Goal: Information Seeking & Learning: Learn about a topic

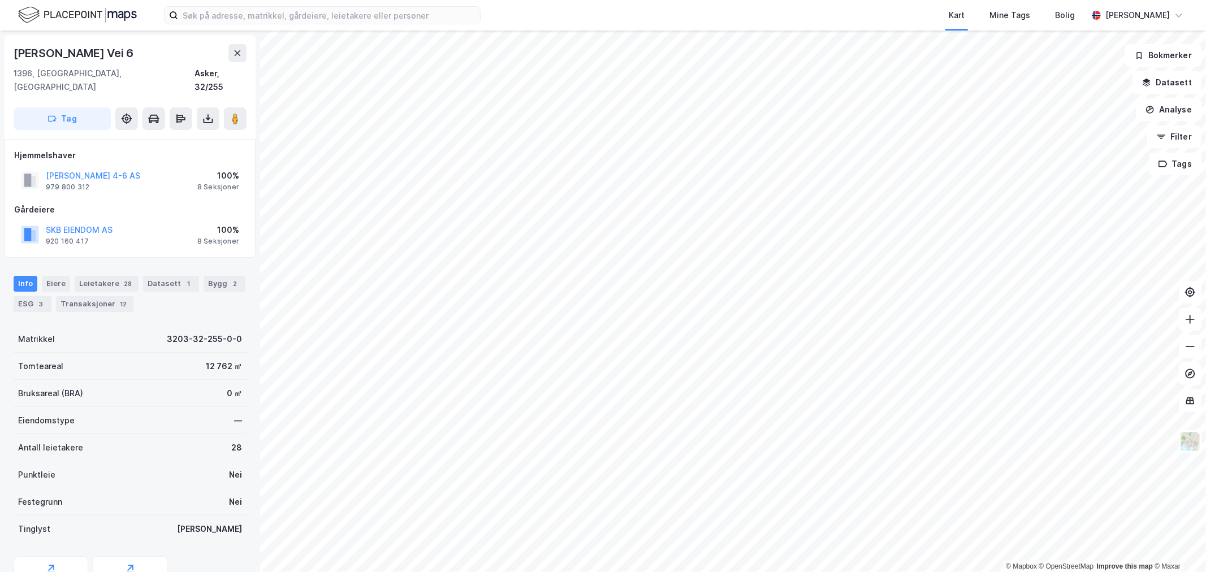
drag, startPoint x: 135, startPoint y: 50, endPoint x: 8, endPoint y: 57, distance: 126.3
click at [8, 57] on div "[PERSON_NAME] Vei 6 1396, [GEOGRAPHIC_DATA], Akershus Asker, 32/255 Tag" at bounding box center [130, 87] width 251 height 104
click at [193, 298] on div "Info [PERSON_NAME] 28 Datasett 1 Bygg 2 ESG 3 Transaksjoner 12" at bounding box center [130, 289] width 260 height 54
drag, startPoint x: 137, startPoint y: 55, endPoint x: 3, endPoint y: 51, distance: 133.5
click at [3, 51] on div "[PERSON_NAME] Vei 6 1396, [GEOGRAPHIC_DATA], [GEOGRAPHIC_DATA] Asker, 32/255 Ta…" at bounding box center [130, 302] width 260 height 542
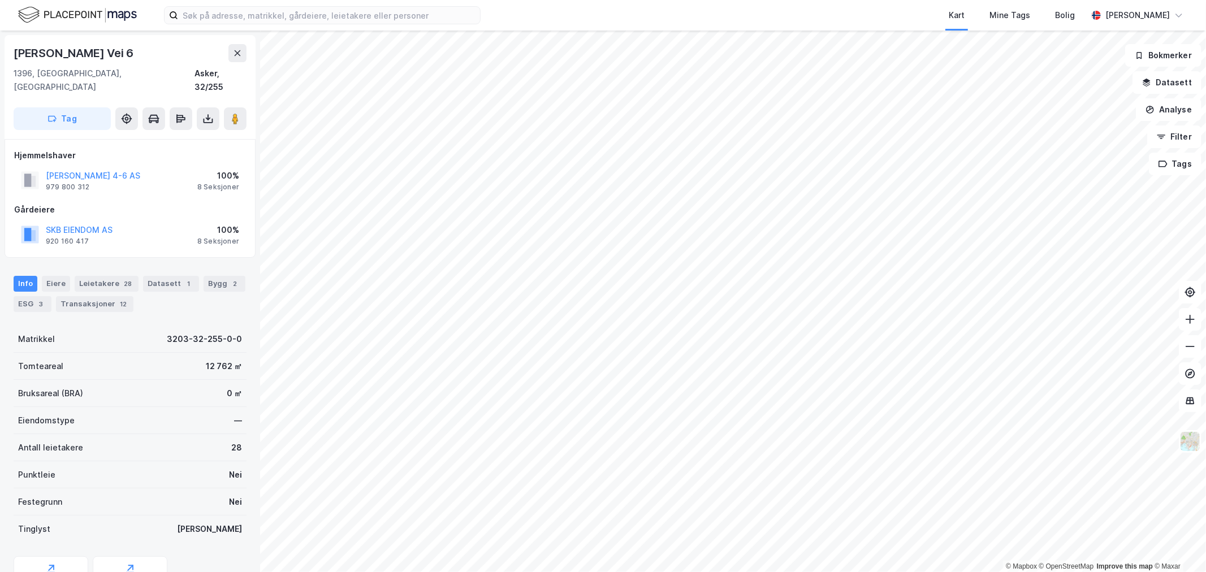
copy div "[PERSON_NAME] Vei 6"
click at [166, 167] on div "[PERSON_NAME] 4-6 AS 979 800 312 100% 8 Seksjoner" at bounding box center [130, 180] width 232 height 27
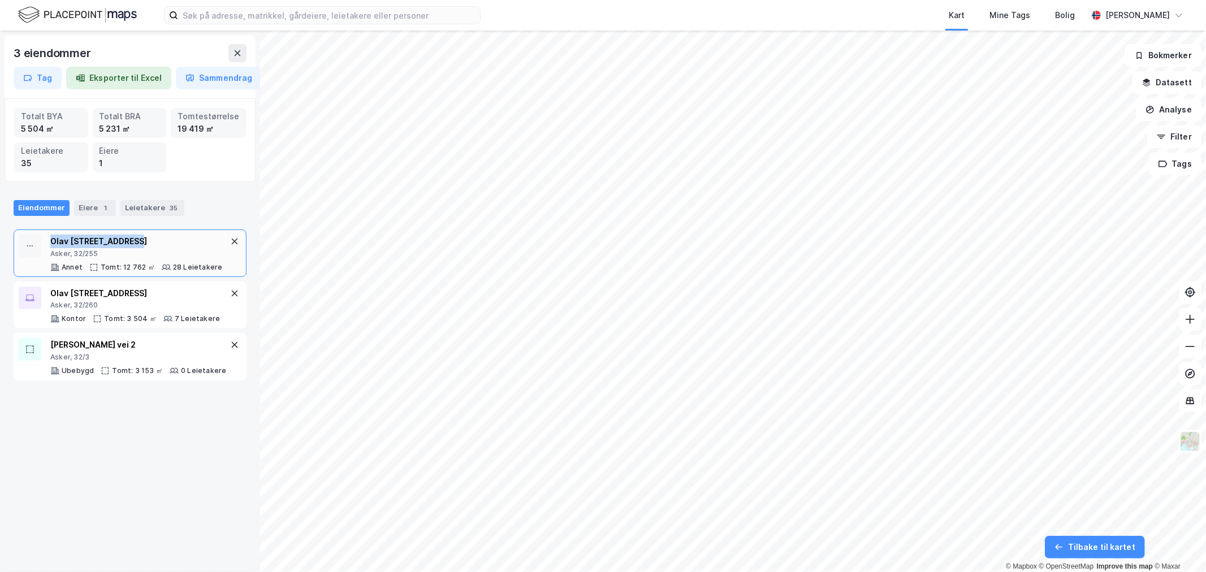
drag, startPoint x: 132, startPoint y: 240, endPoint x: 47, endPoint y: 243, distance: 84.3
click at [47, 243] on div "[PERSON_NAME] vei 6 Asker, 32/255 [PERSON_NAME]: 12 762 ㎡ 28 Leietakere" at bounding box center [123, 253] width 209 height 37
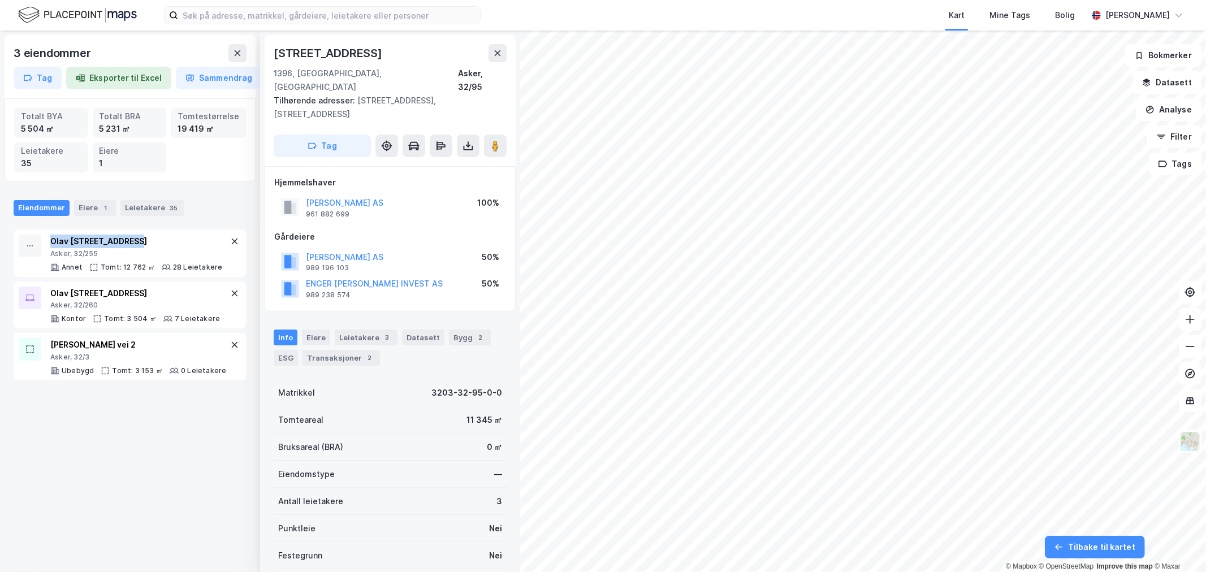
scroll to position [1, 0]
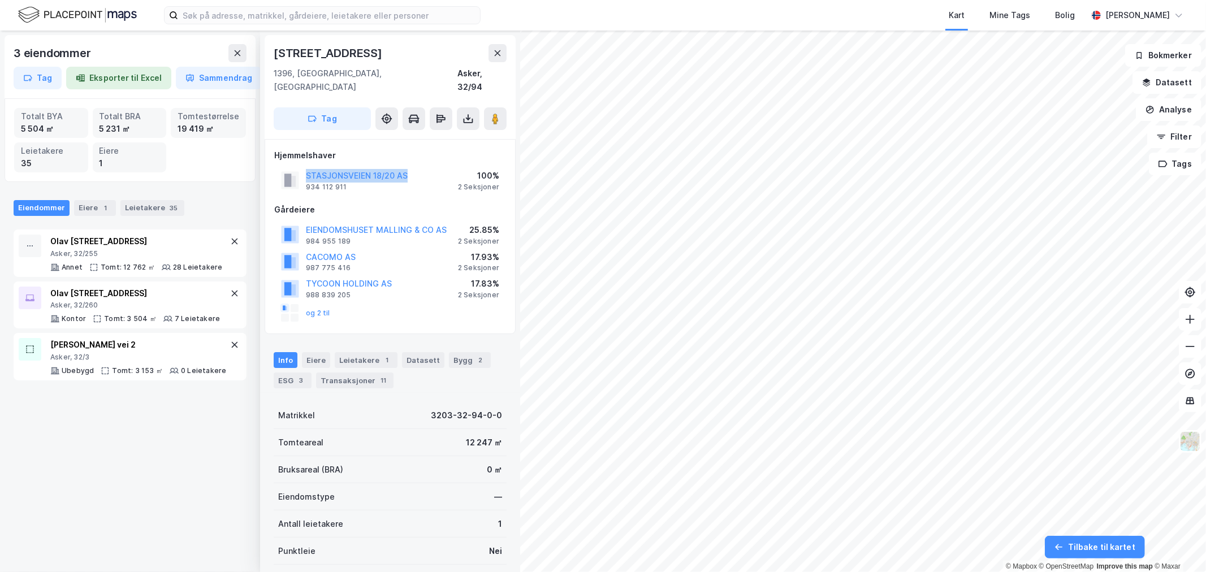
drag, startPoint x: 413, startPoint y: 159, endPoint x: 301, endPoint y: 162, distance: 112.0
click at [301, 167] on div "STASJONSVEIEN 18/20 AS 934 112 911 100% 2 Seksjoner" at bounding box center [390, 180] width 232 height 27
copy button "STASJONSVEIEN 18/20 AS"
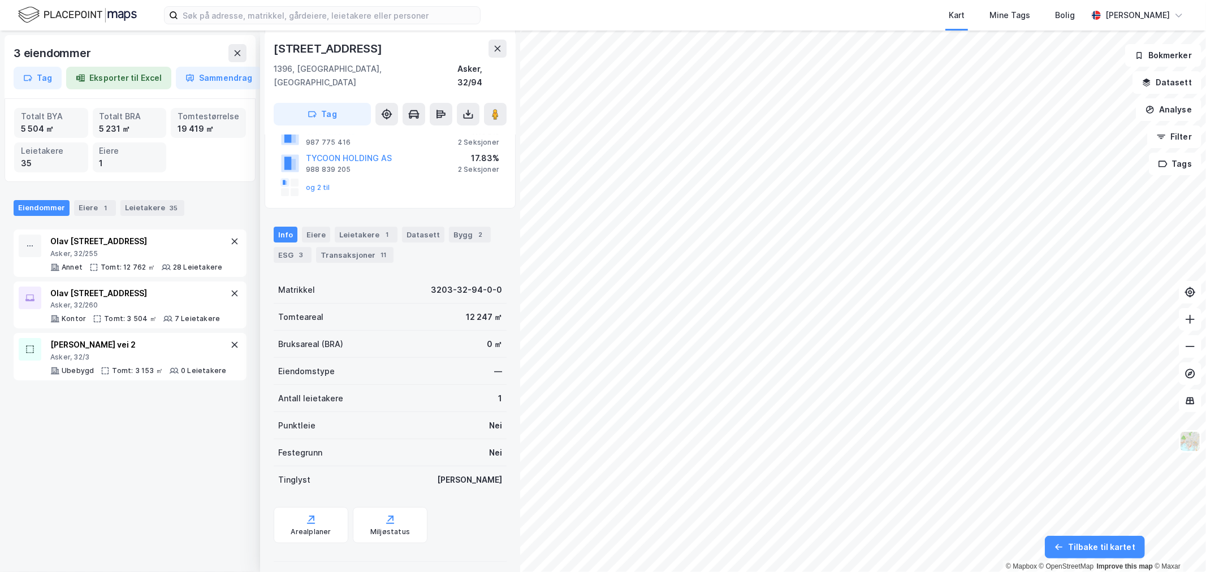
scroll to position [63, 0]
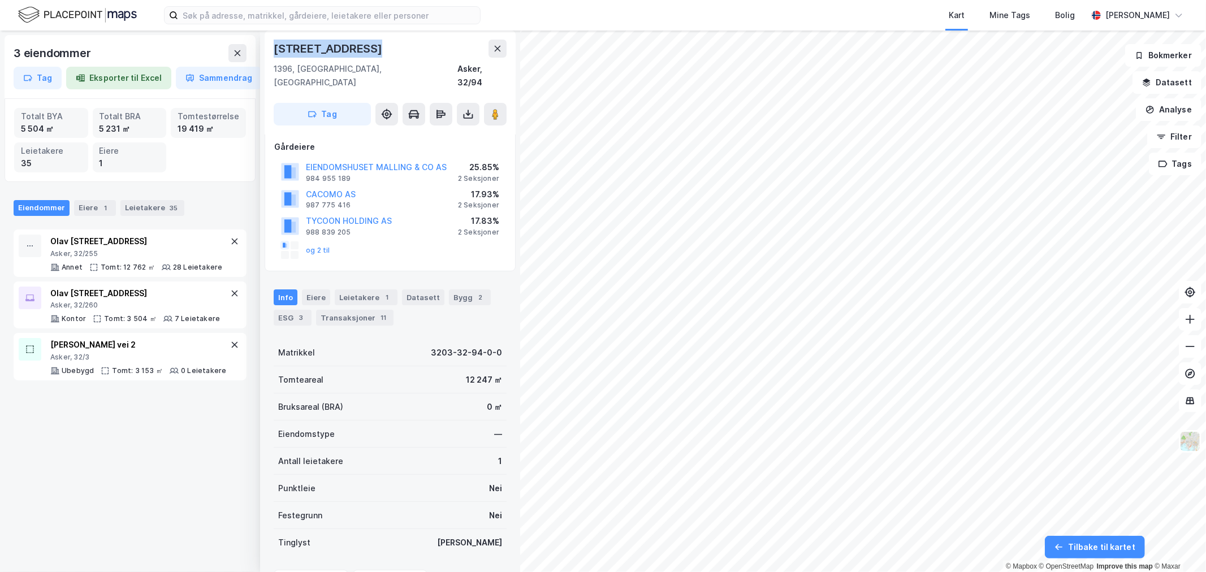
drag, startPoint x: 382, startPoint y: 51, endPoint x: 276, endPoint y: 46, distance: 105.8
click at [276, 46] on div "[STREET_ADDRESS]" at bounding box center [390, 49] width 233 height 18
copy div "[STREET_ADDRESS]"
click at [229, 46] on button at bounding box center [237, 53] width 18 height 18
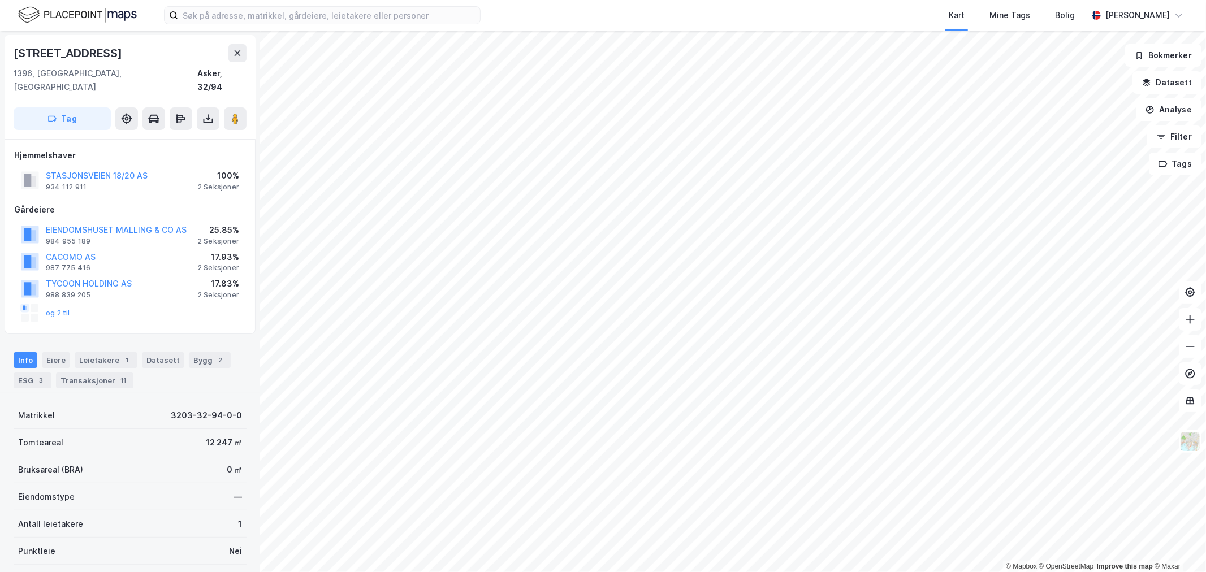
scroll to position [63, 0]
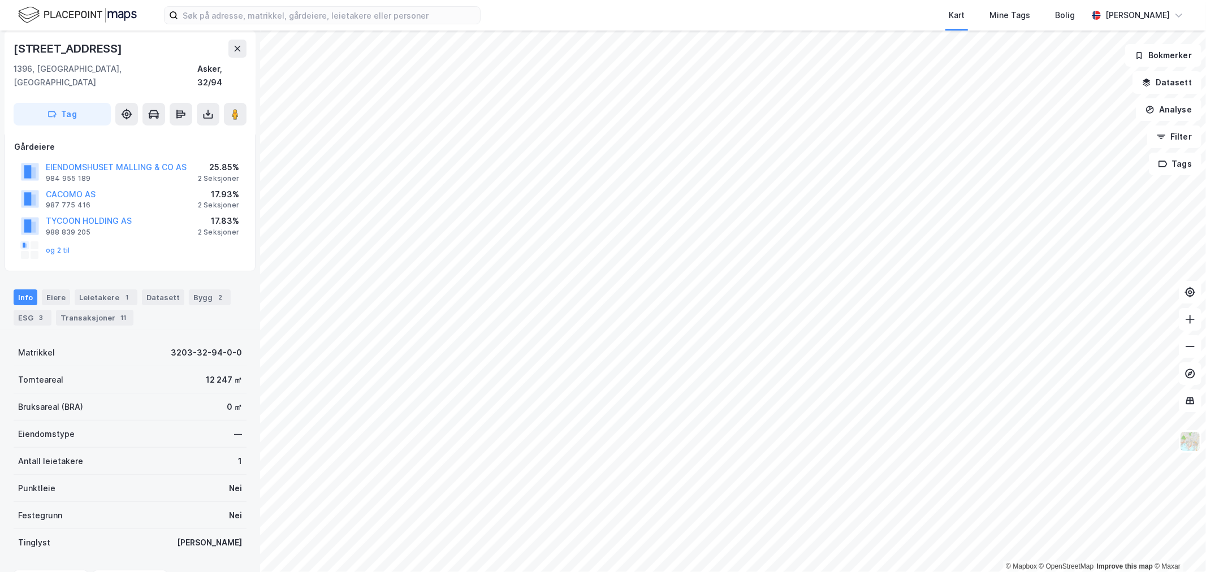
scroll to position [63, 0]
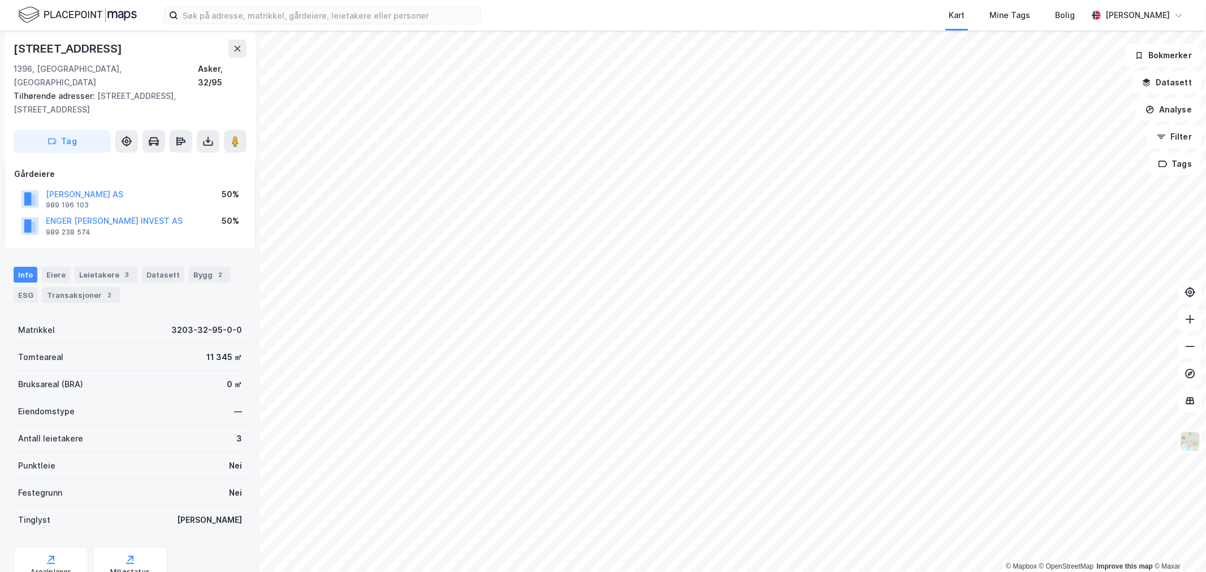
scroll to position [63, 0]
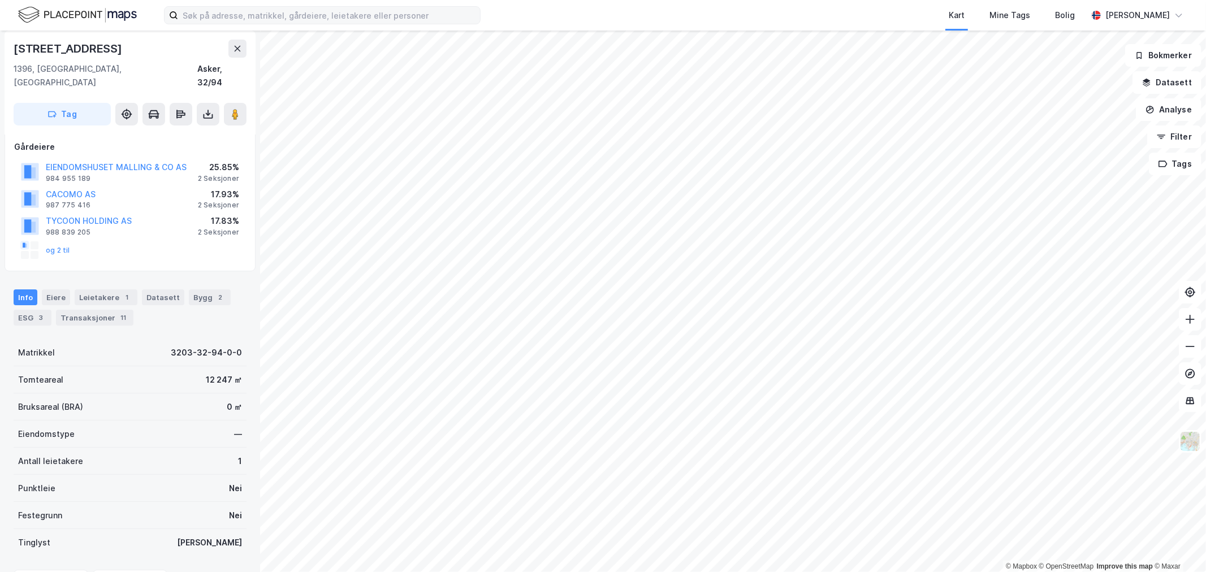
scroll to position [63, 0]
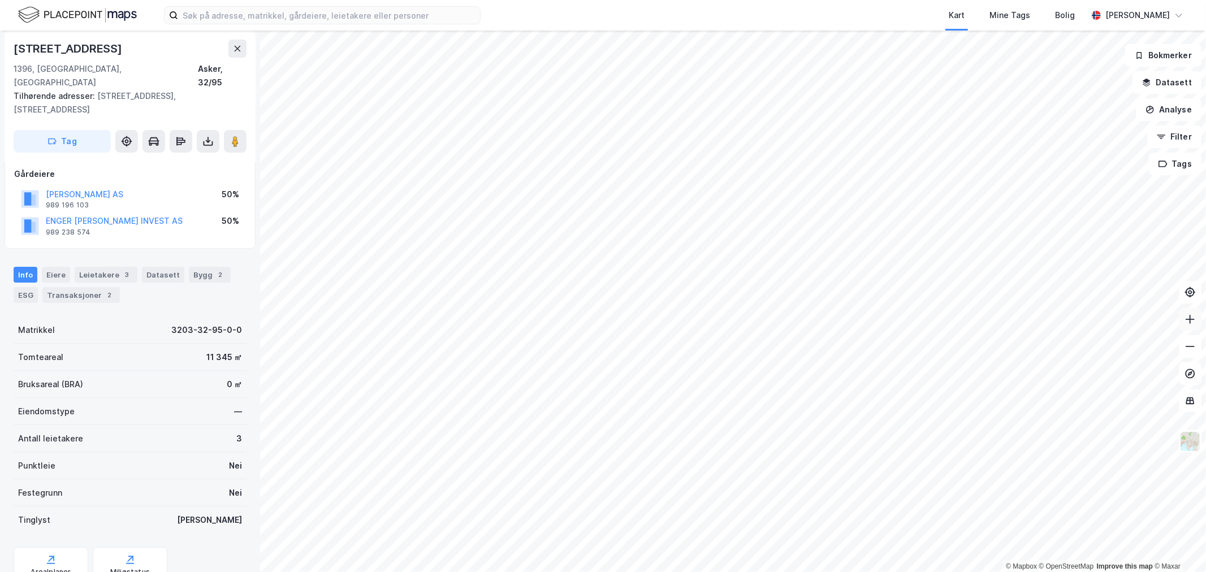
scroll to position [63, 0]
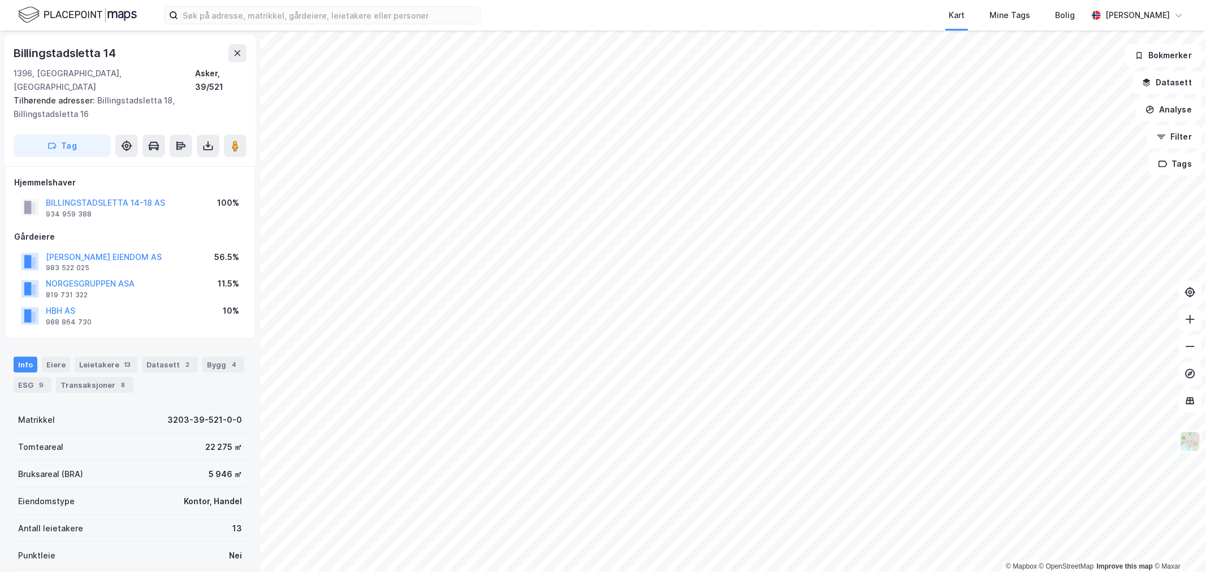
scroll to position [1, 0]
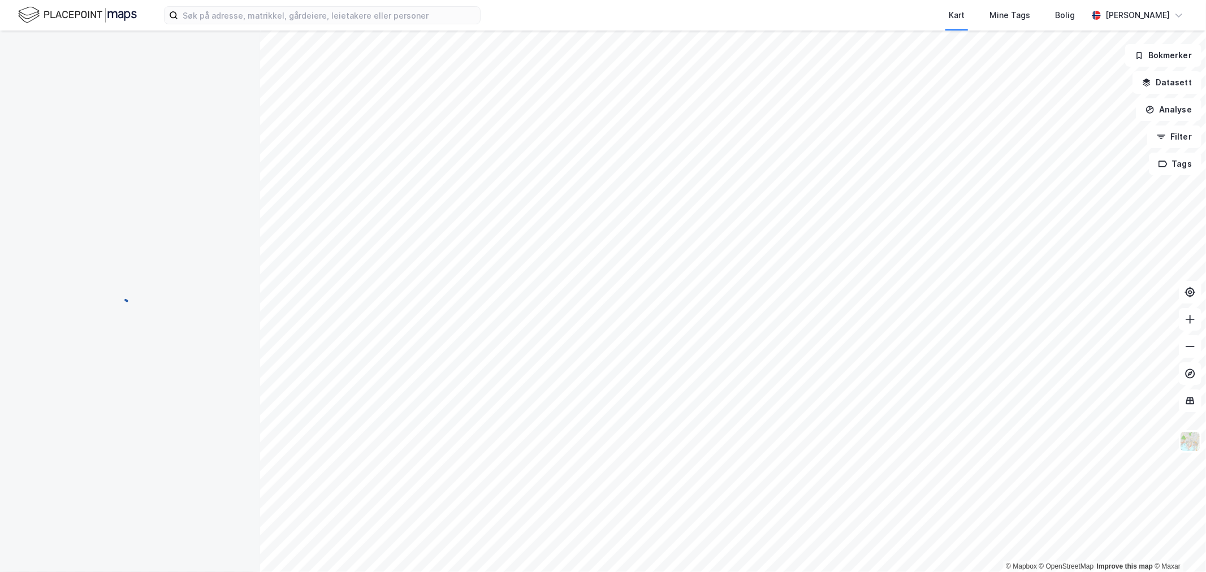
scroll to position [1, 0]
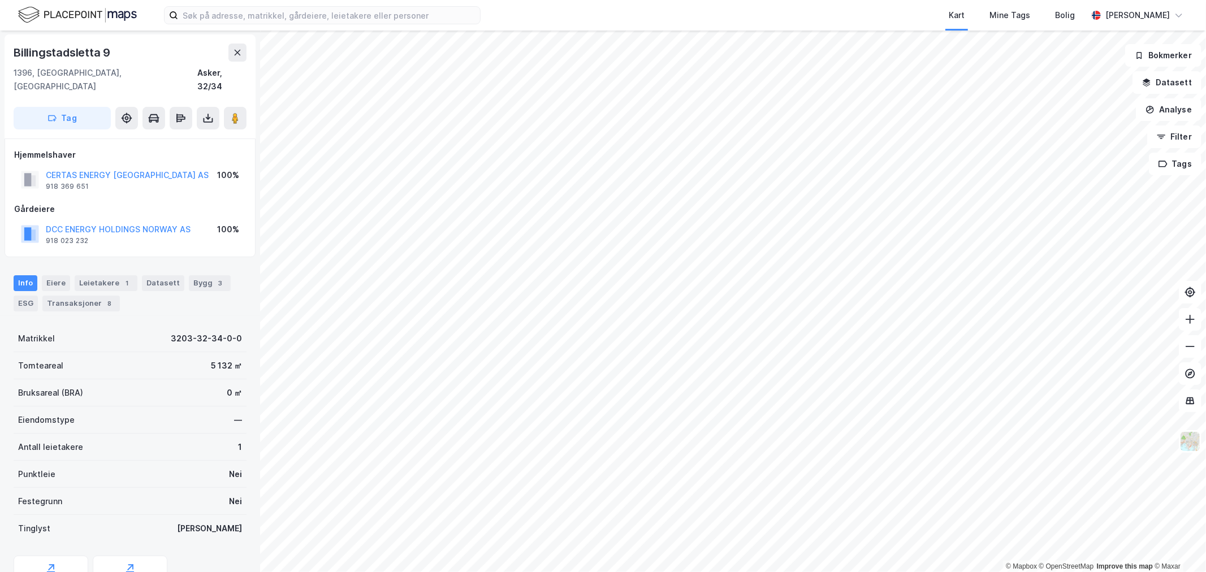
scroll to position [1, 0]
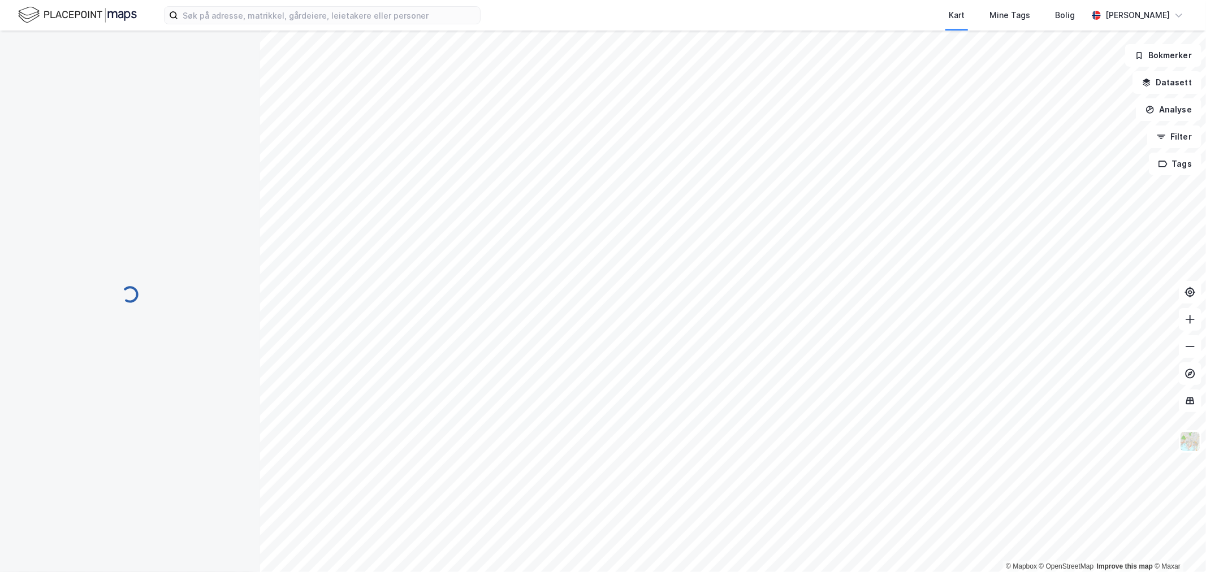
scroll to position [1, 0]
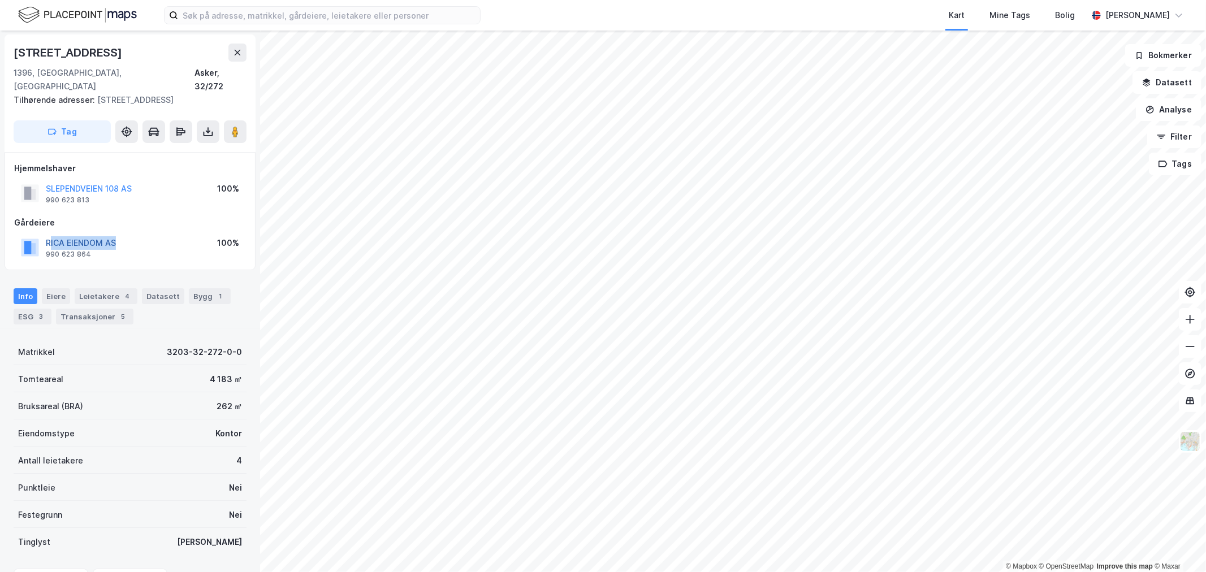
drag, startPoint x: 122, startPoint y: 226, endPoint x: 48, endPoint y: 227, distance: 74.1
click at [48, 234] on div "RICA EIENDOM AS 990 623 864 100%" at bounding box center [130, 247] width 232 height 27
copy button "RICA EIENDOM AS"
drag, startPoint x: 106, startPoint y: 51, endPoint x: -23, endPoint y: 50, distance: 128.9
click at [0, 50] on html "Kart Mine Tags [PERSON_NAME] © Mapbox © OpenStreetMap Improve this map © Maxar …" at bounding box center [603, 286] width 1206 height 572
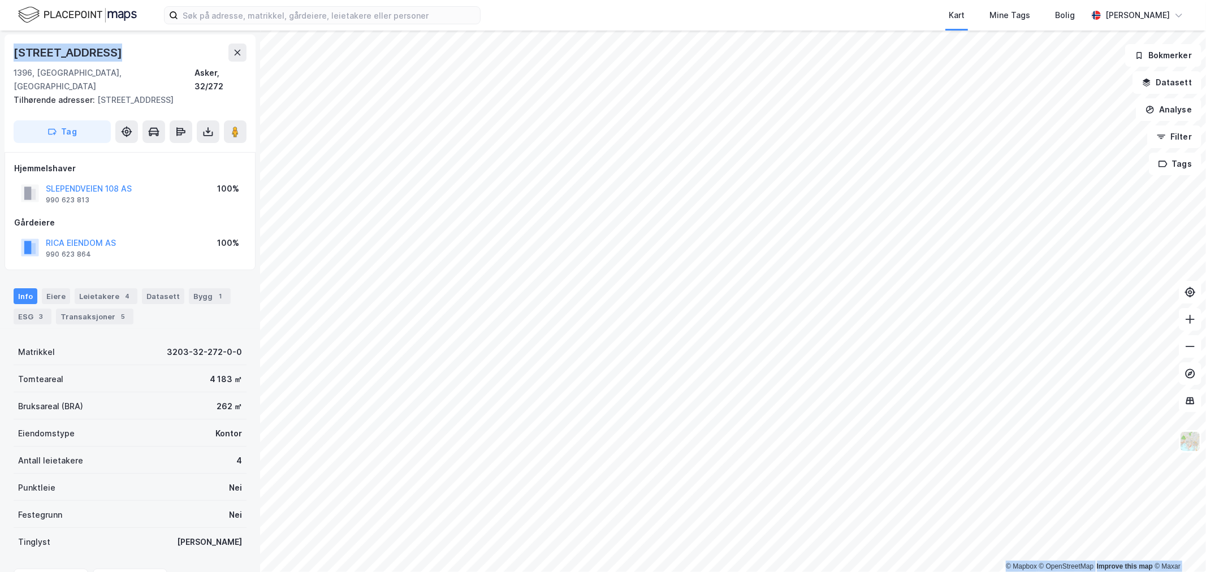
copy div "© Mapbox © OpenStreetMap Improve this map © Maxar [STREET_ADDRESS]"
click at [107, 288] on div "Leietakere 4" at bounding box center [106, 296] width 63 height 16
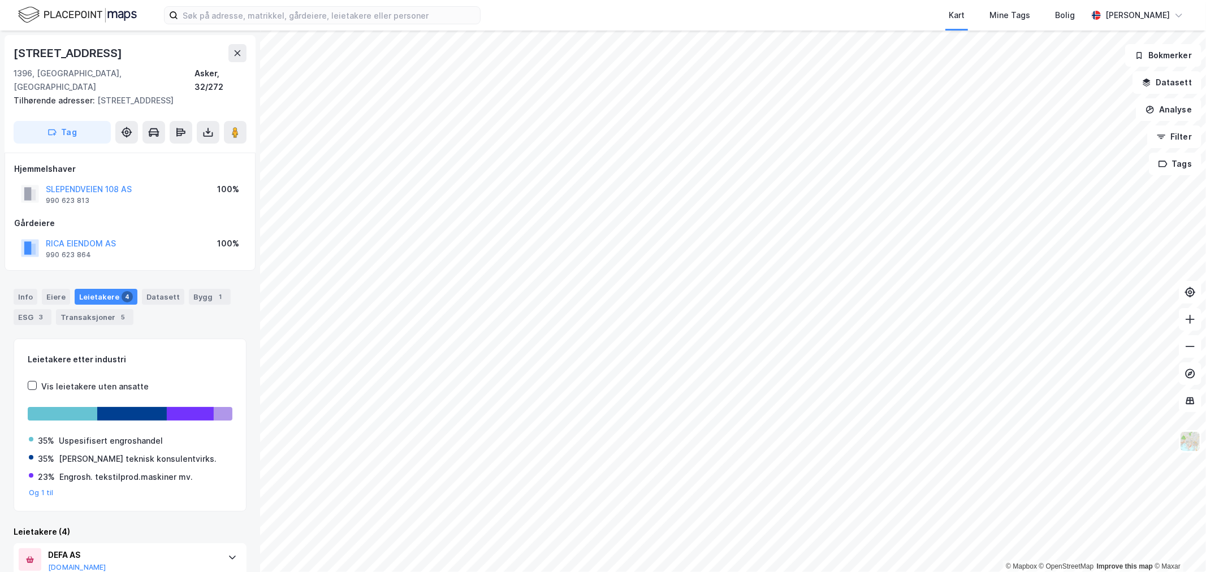
click at [181, 319] on div "Info Eiere Leietakere 4 Datasett Bygg 1 ESG 3 Transaksjoner 5 Leietakere etter …" at bounding box center [130, 535] width 233 height 521
click at [32, 289] on div "Info" at bounding box center [26, 297] width 24 height 16
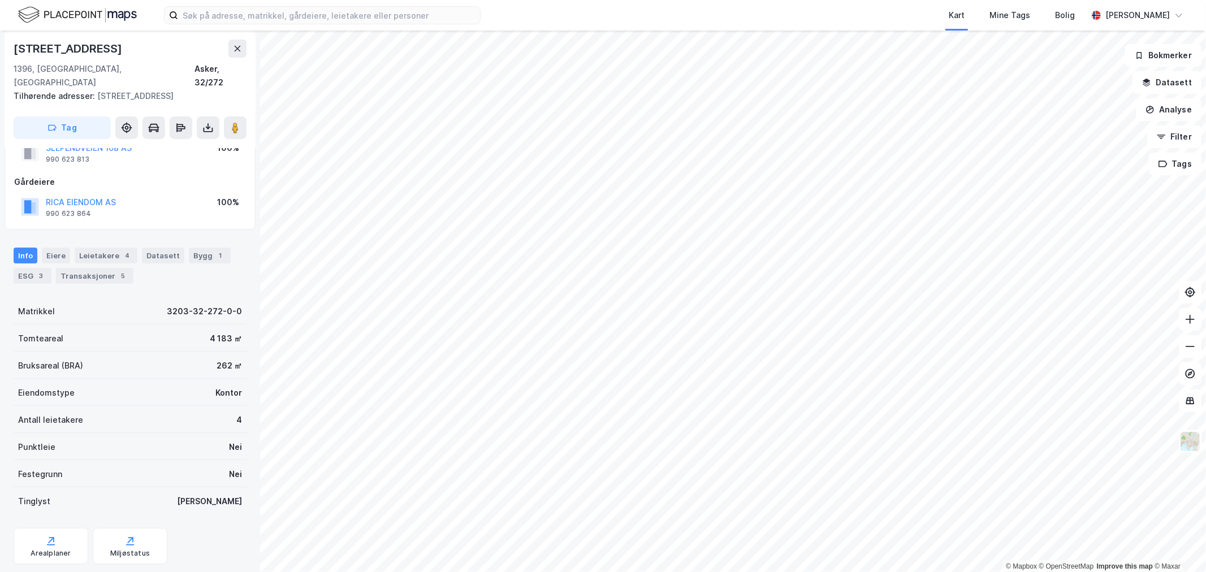
scroll to position [57, 0]
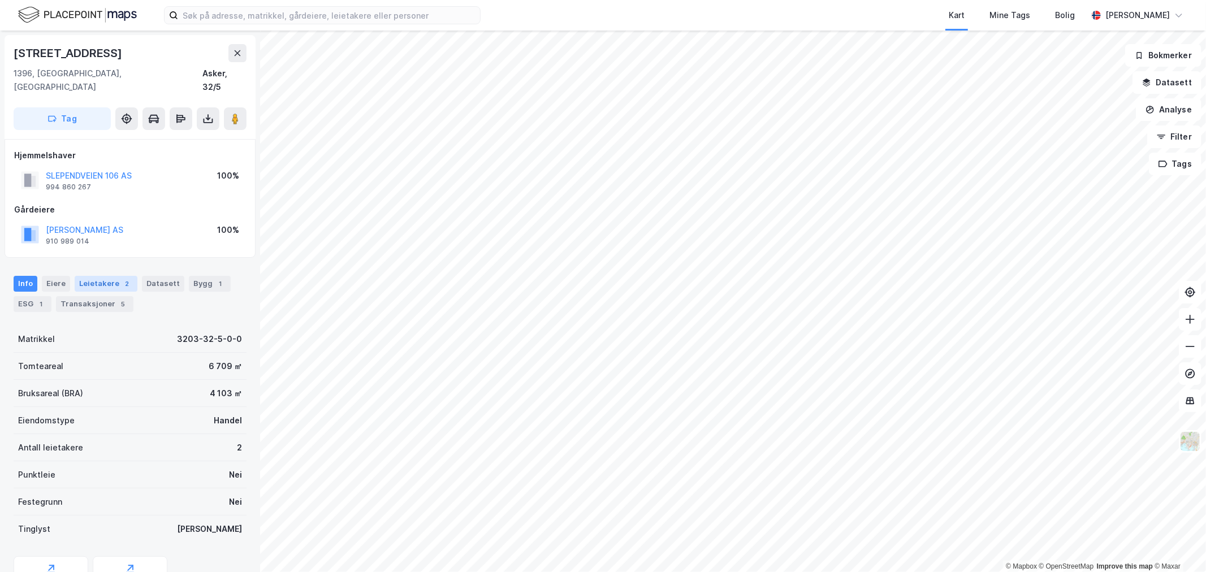
click at [105, 276] on div "Leietakere 2" at bounding box center [106, 284] width 63 height 16
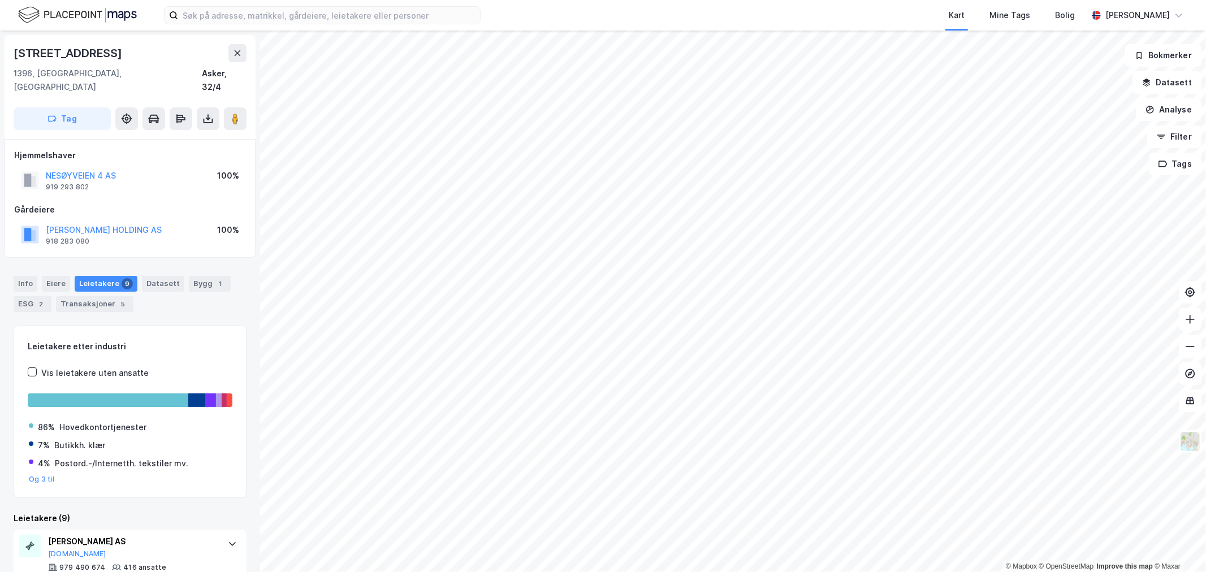
click at [880, 0] on html "Kart Mine Tags Bolig [PERSON_NAME] © Mapbox © OpenStreetMap Improve this map © …" at bounding box center [603, 286] width 1206 height 572
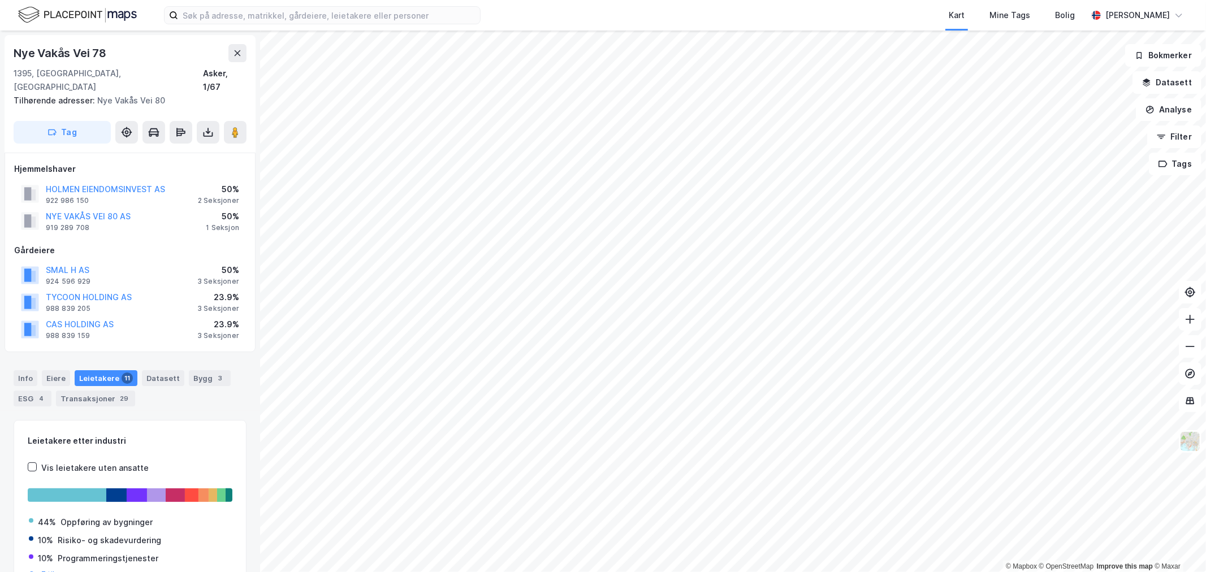
scroll to position [1, 0]
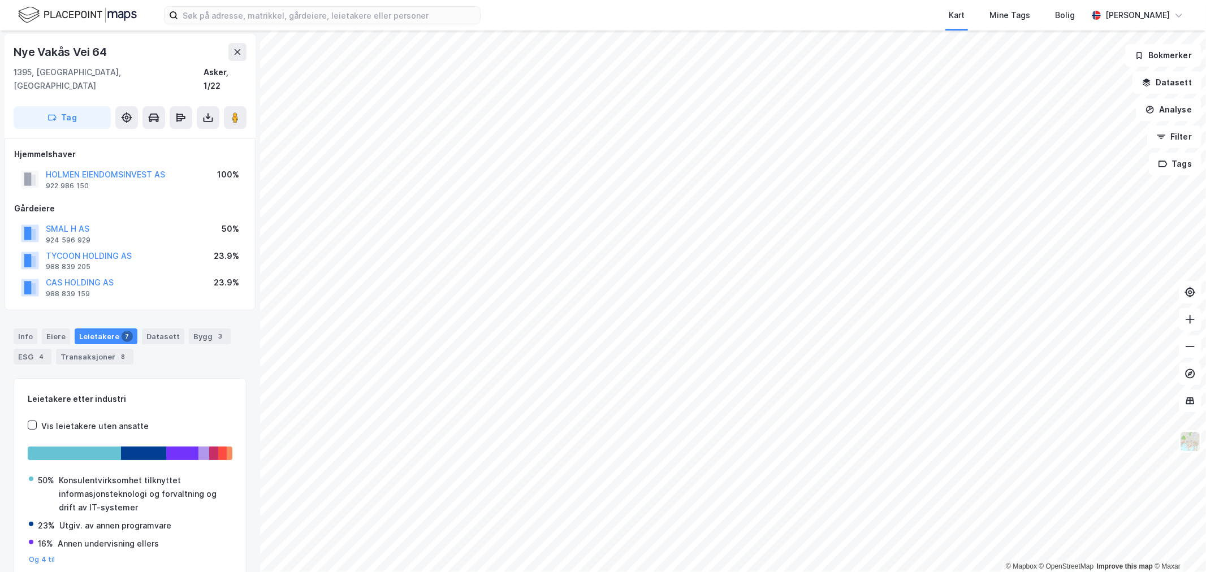
scroll to position [1, 0]
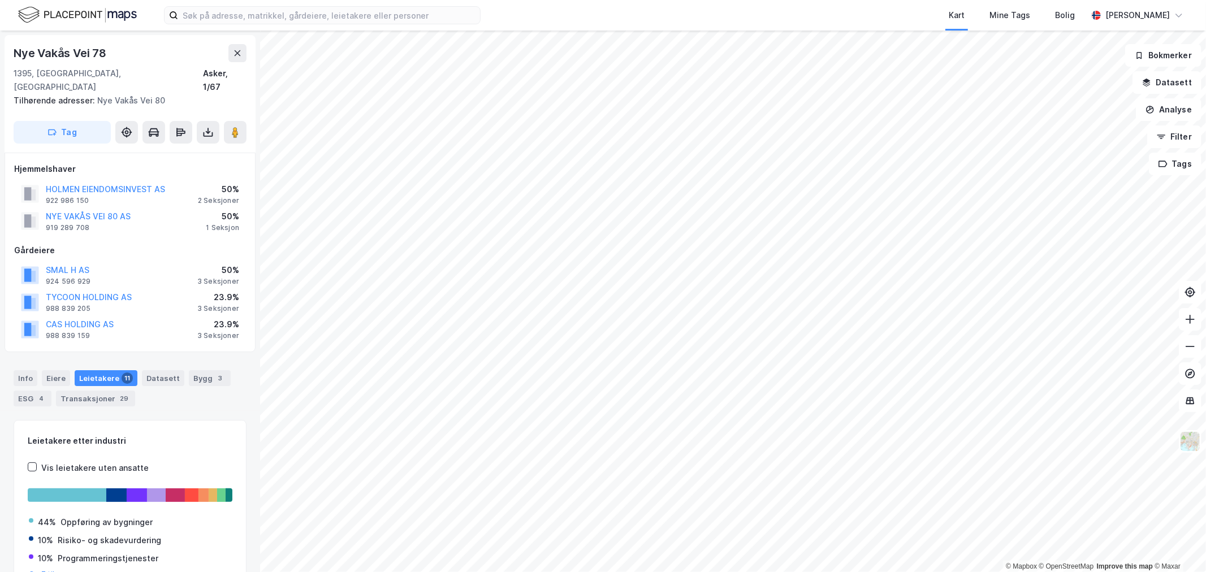
scroll to position [1, 0]
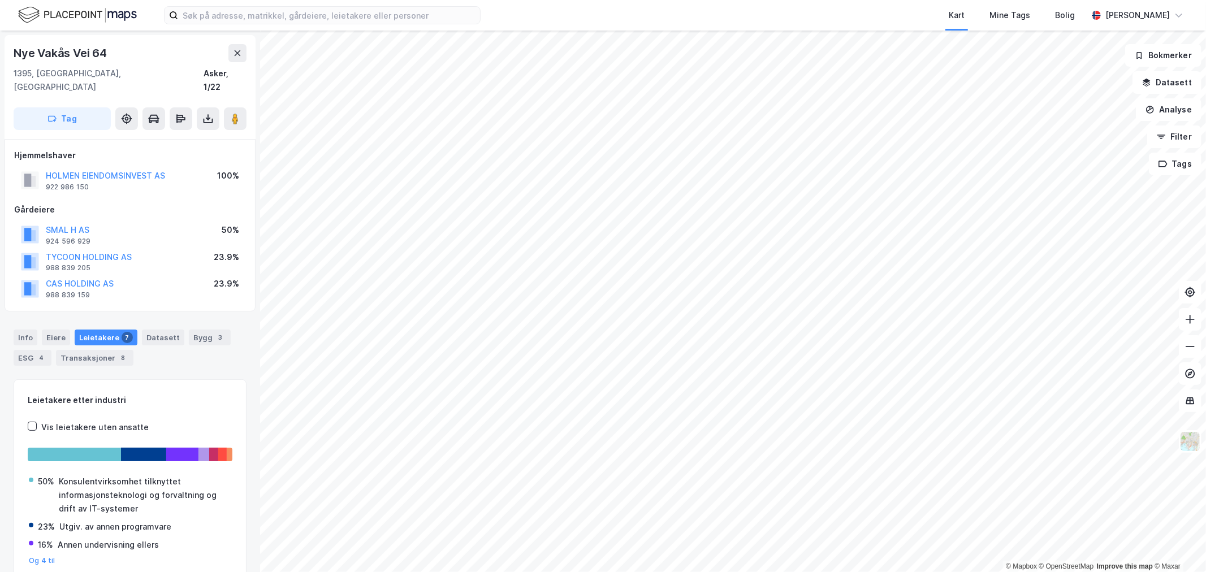
scroll to position [1, 0]
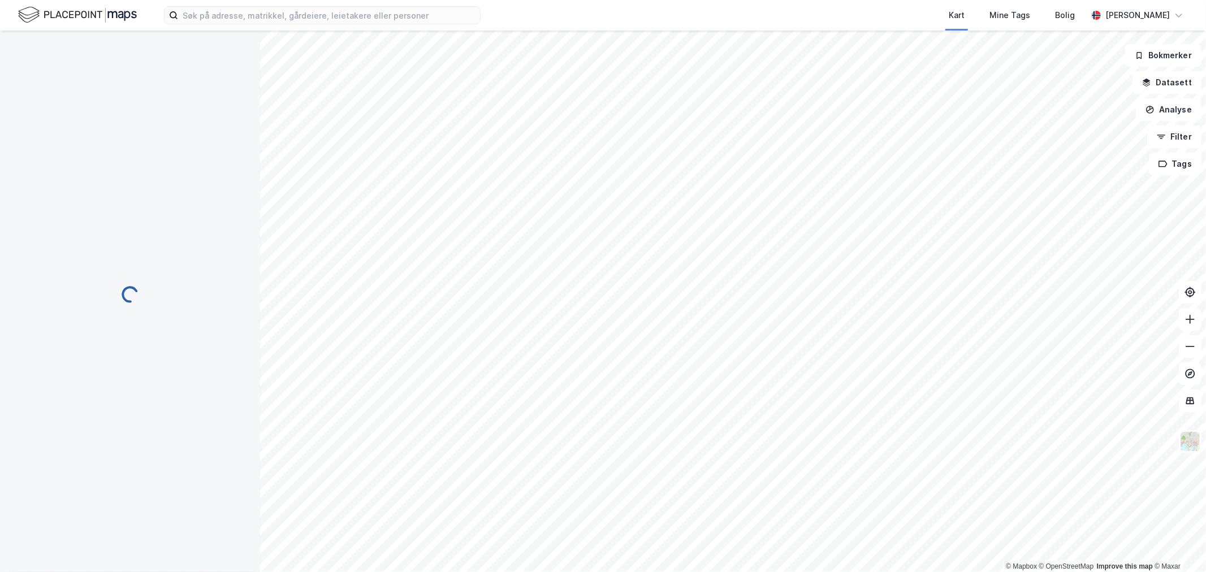
scroll to position [1, 0]
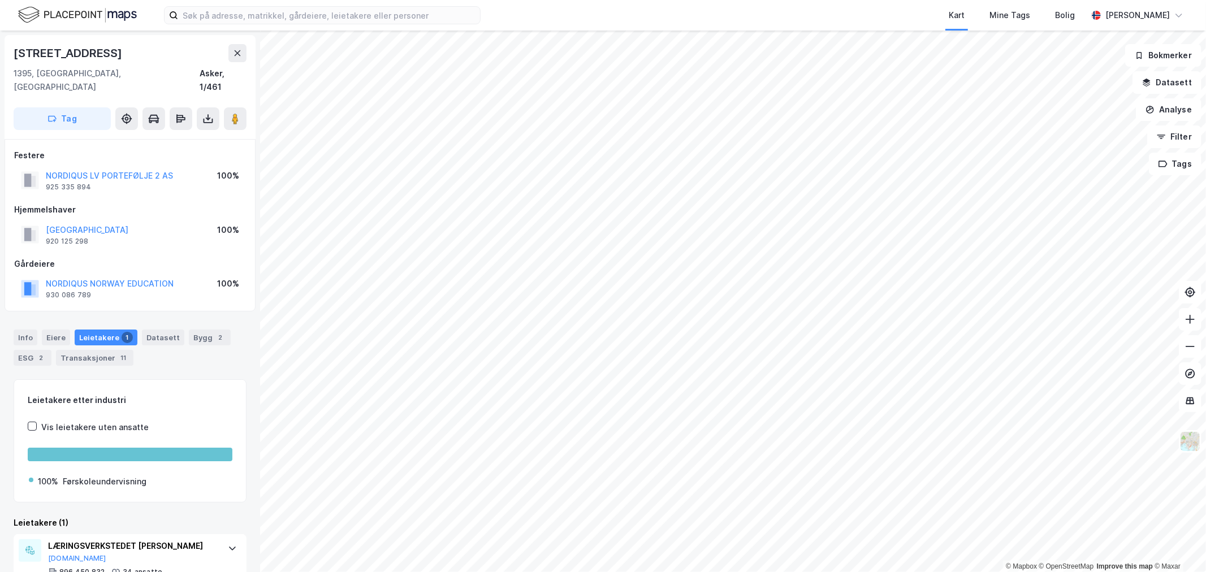
click at [675, 21] on div "Kart Mine Tags Bolig [PERSON_NAME] © Mapbox © OpenStreetMap Improve this map © …" at bounding box center [603, 286] width 1206 height 572
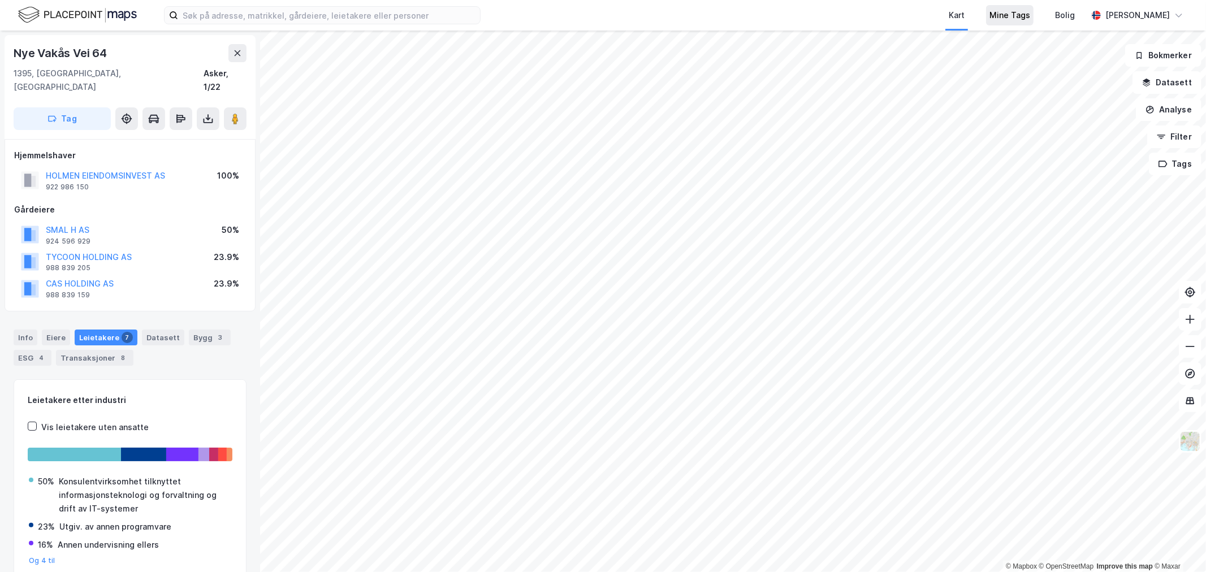
scroll to position [1, 0]
click at [700, 29] on div "Kart Mine Tags Bolig [PERSON_NAME] © Mapbox © OpenStreetMap Improve this map © …" at bounding box center [603, 286] width 1206 height 572
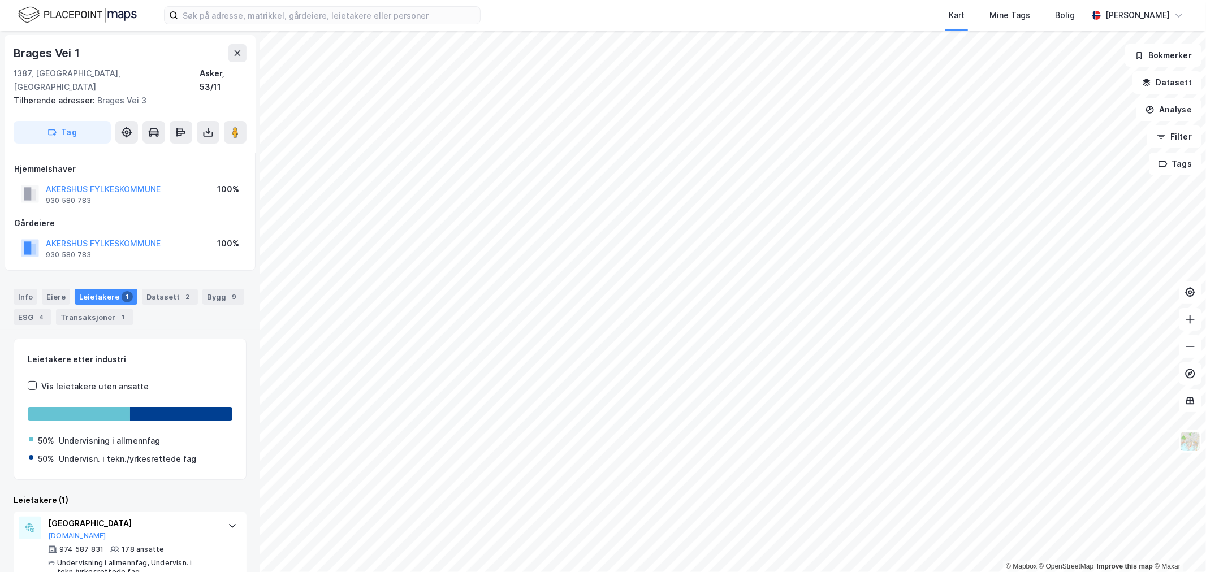
click at [685, 571] on html "Kart Mine Tags Bolig [PERSON_NAME] © Mapbox © OpenStreetMap Improve this map © …" at bounding box center [603, 286] width 1206 height 572
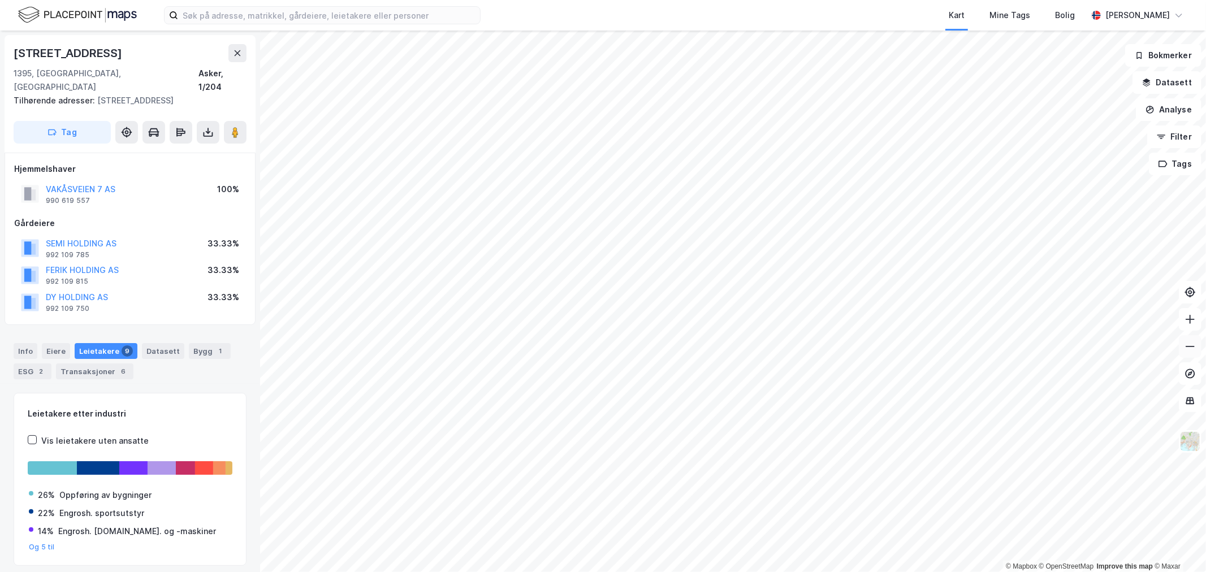
scroll to position [1, 0]
drag, startPoint x: 140, startPoint y: 172, endPoint x: 42, endPoint y: 171, distance: 97.8
click at [42, 179] on div "VAKÅSVEIEN 7 AS 990 619 557 100%" at bounding box center [130, 192] width 232 height 27
copy button "VAKÅSVEIEN 7 AS"
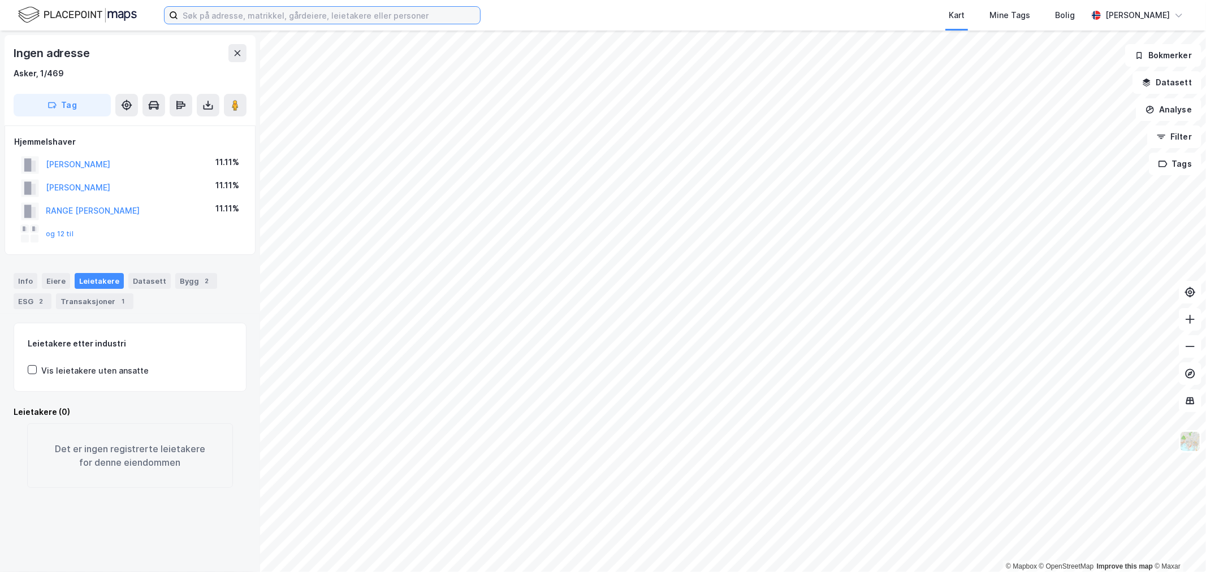
click at [292, 21] on input at bounding box center [329, 15] width 302 height 17
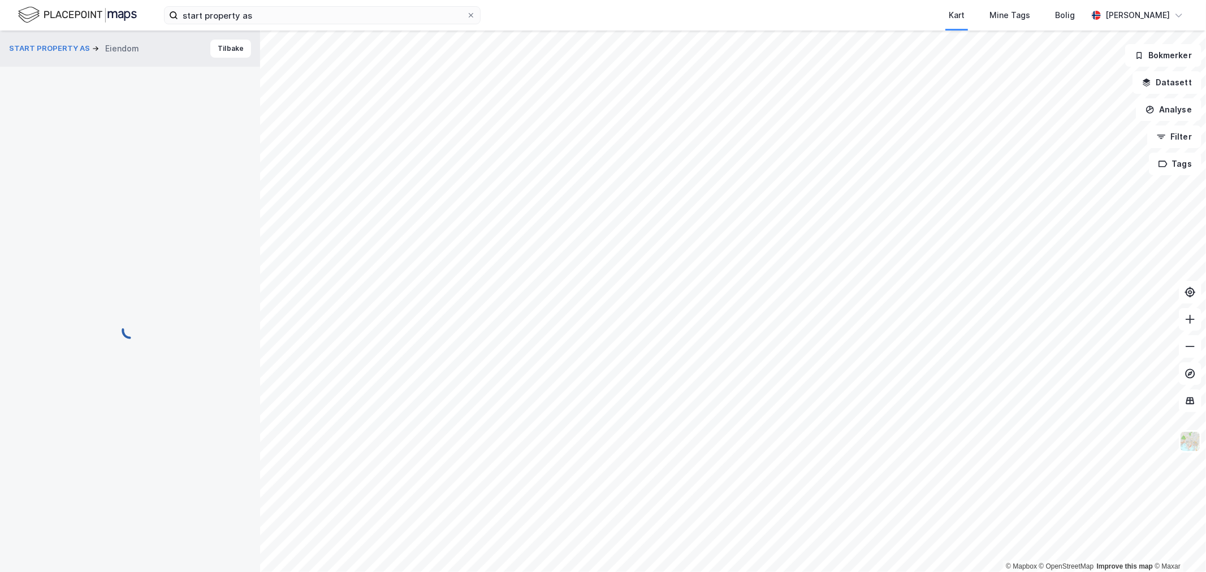
scroll to position [1, 0]
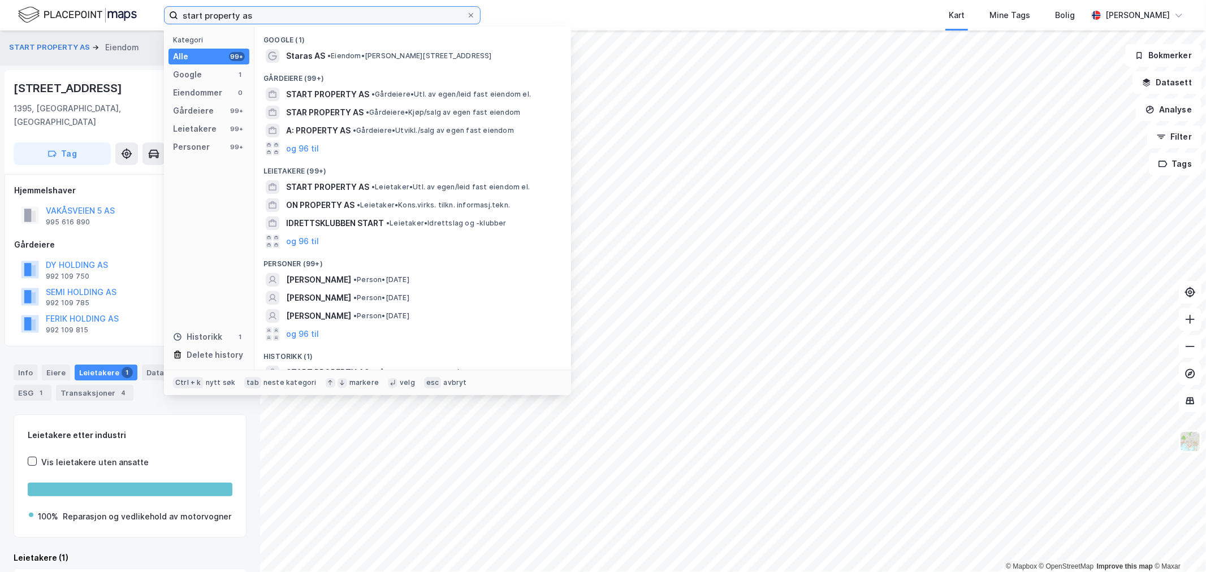
click at [345, 17] on input "start property as" at bounding box center [322, 15] width 288 height 17
drag, startPoint x: 308, startPoint y: 18, endPoint x: 201, endPoint y: 13, distance: 106.9
click at [201, 13] on input "start property as" at bounding box center [322, 15] width 288 height 17
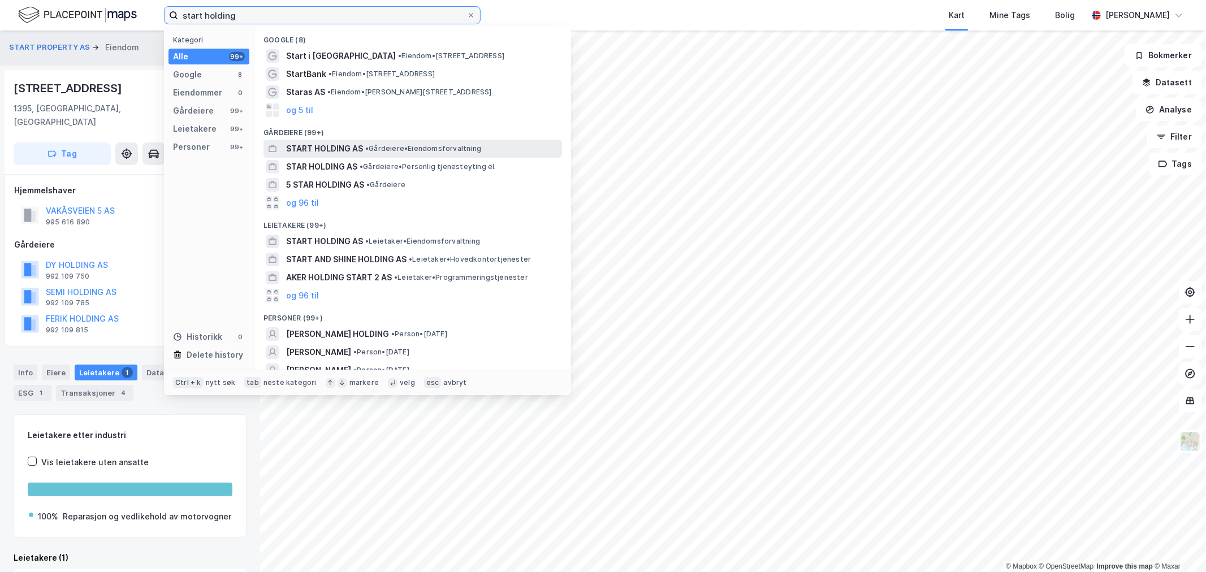
type input "start holding"
click at [360, 144] on span "START HOLDING AS" at bounding box center [324, 149] width 77 height 14
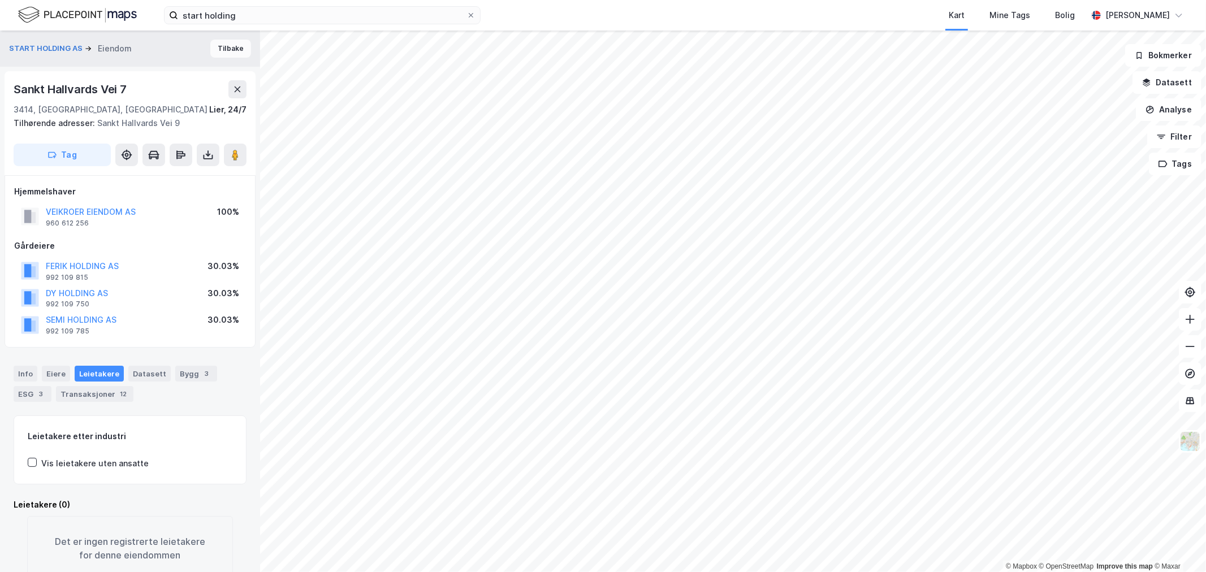
click at [210, 47] on button "Tilbake" at bounding box center [230, 49] width 41 height 18
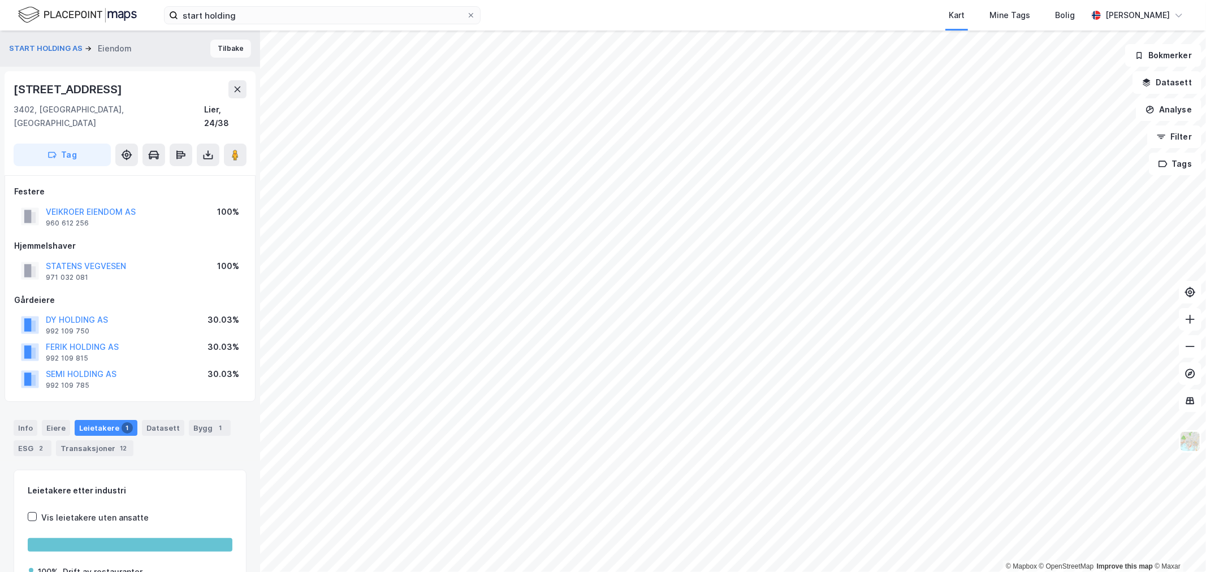
click at [223, 55] on button "Tilbake" at bounding box center [230, 49] width 41 height 18
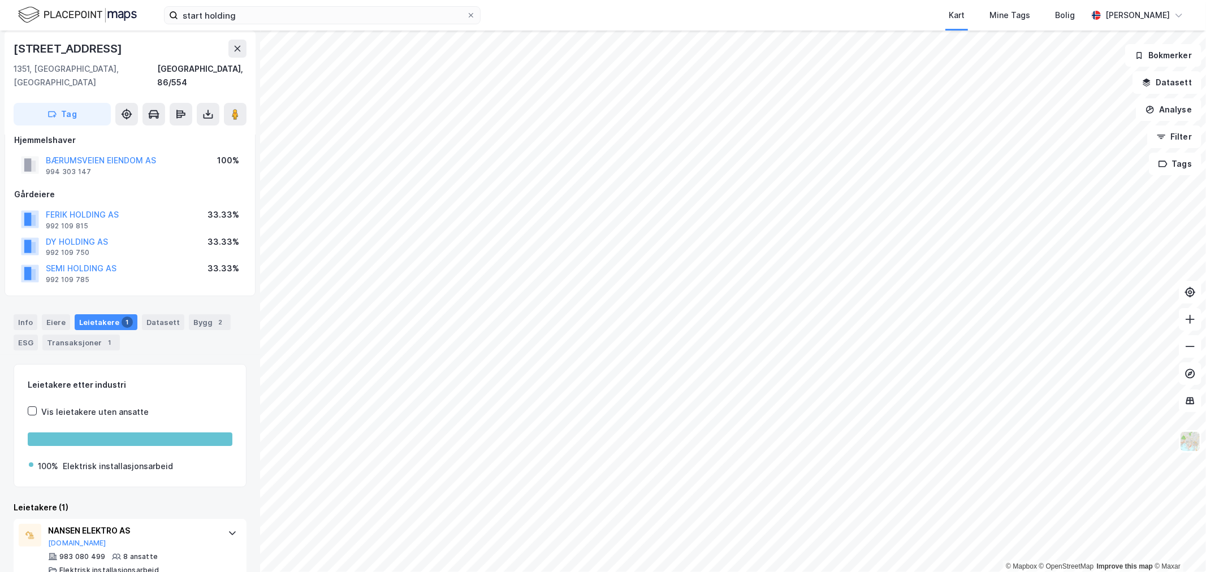
scroll to position [23, 0]
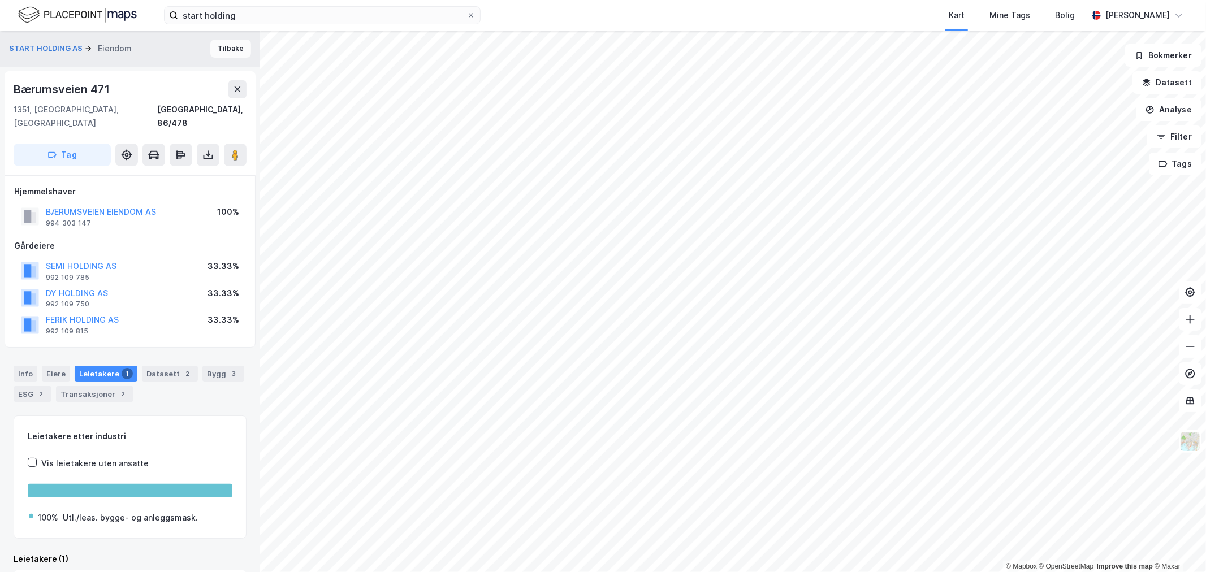
click at [225, 51] on button "Tilbake" at bounding box center [230, 49] width 41 height 18
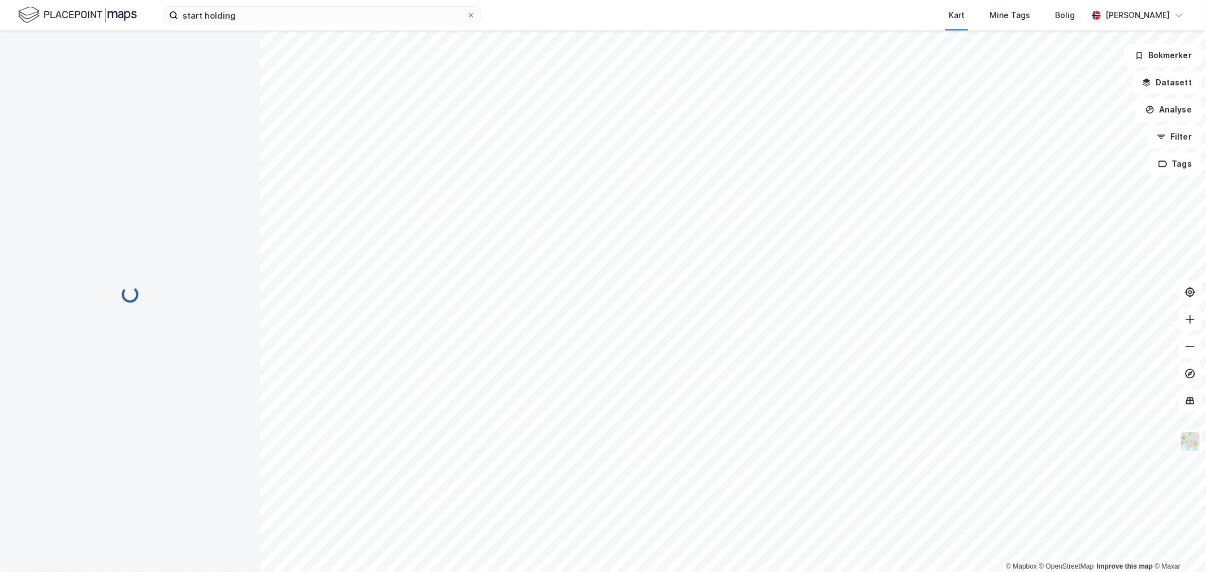
scroll to position [23, 0]
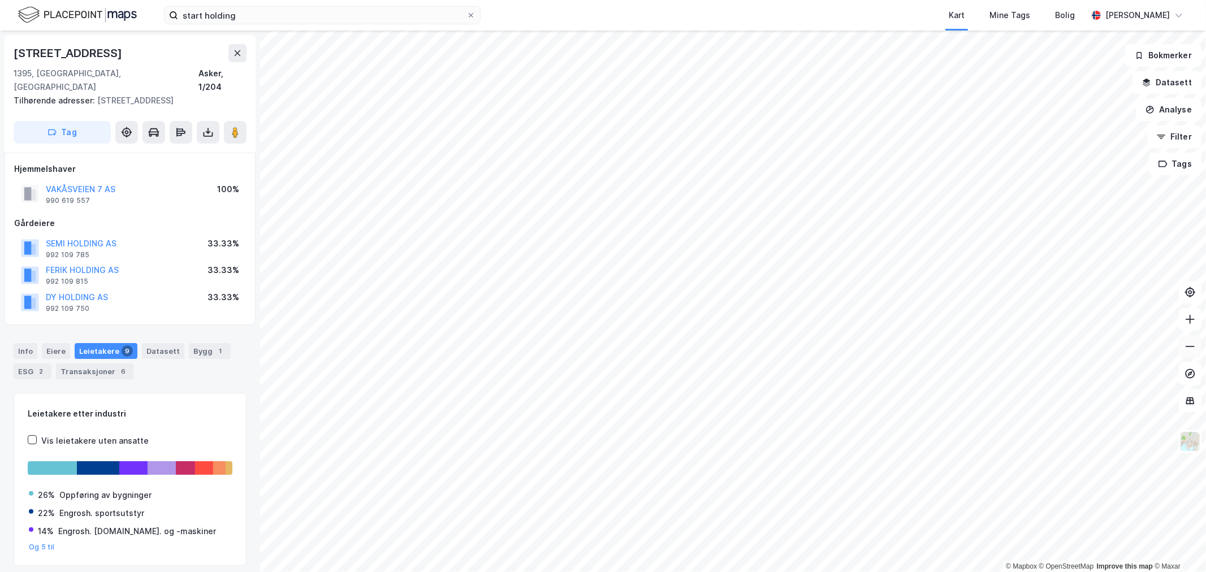
scroll to position [23, 0]
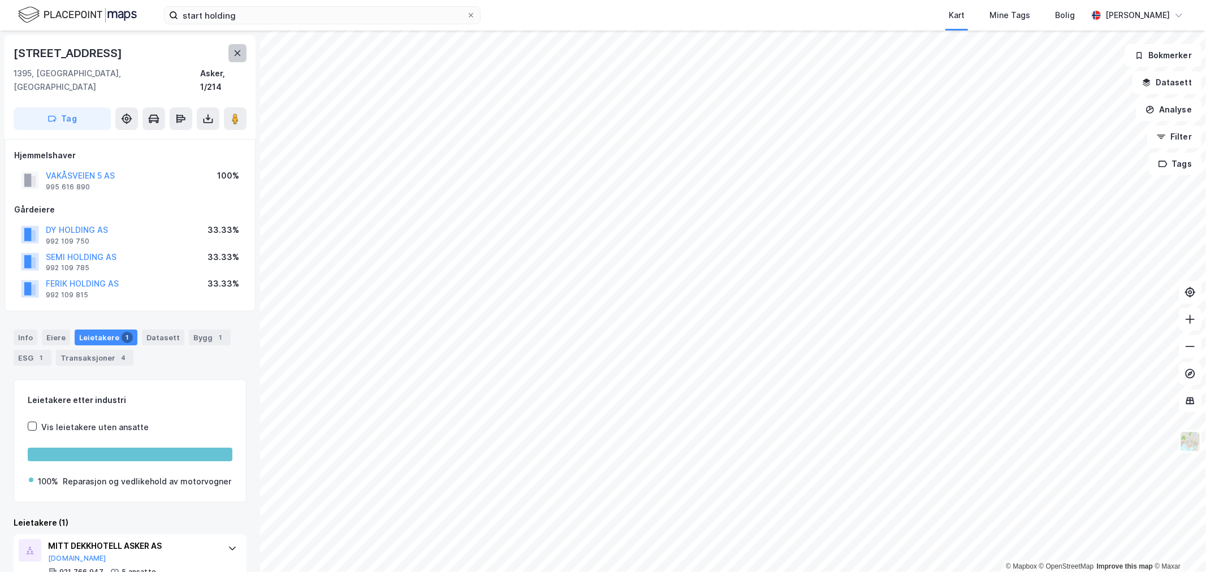
click at [236, 54] on icon at bounding box center [237, 53] width 9 height 9
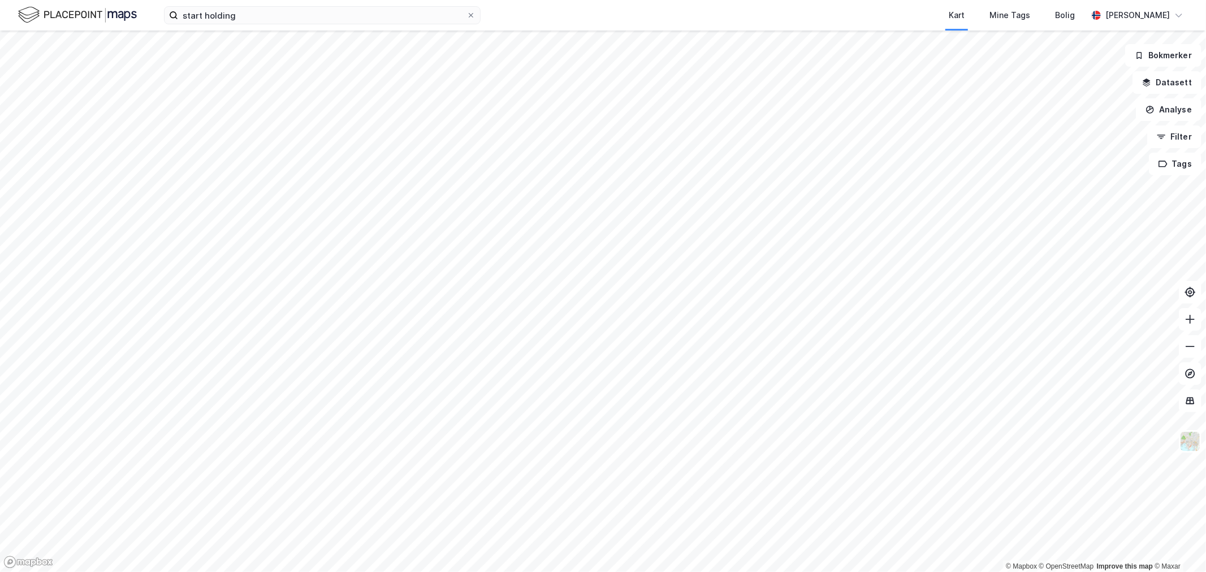
click at [240, 24] on div "start holding Kart Mine Tags Bolig [PERSON_NAME]" at bounding box center [603, 15] width 1206 height 31
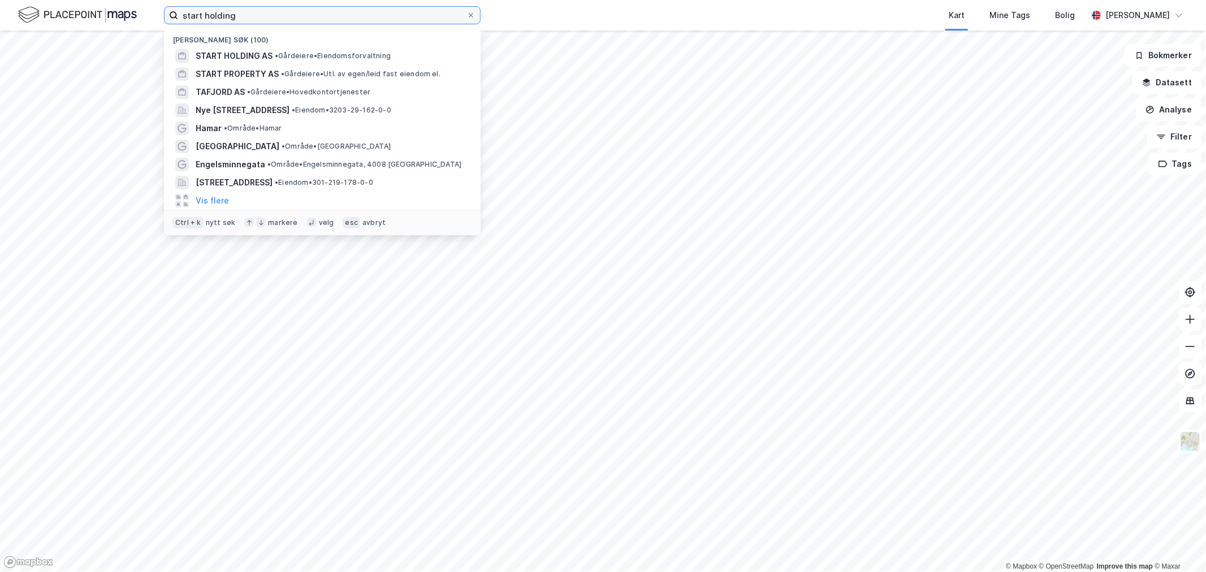
click at [250, 17] on input "start holding" at bounding box center [322, 15] width 288 height 17
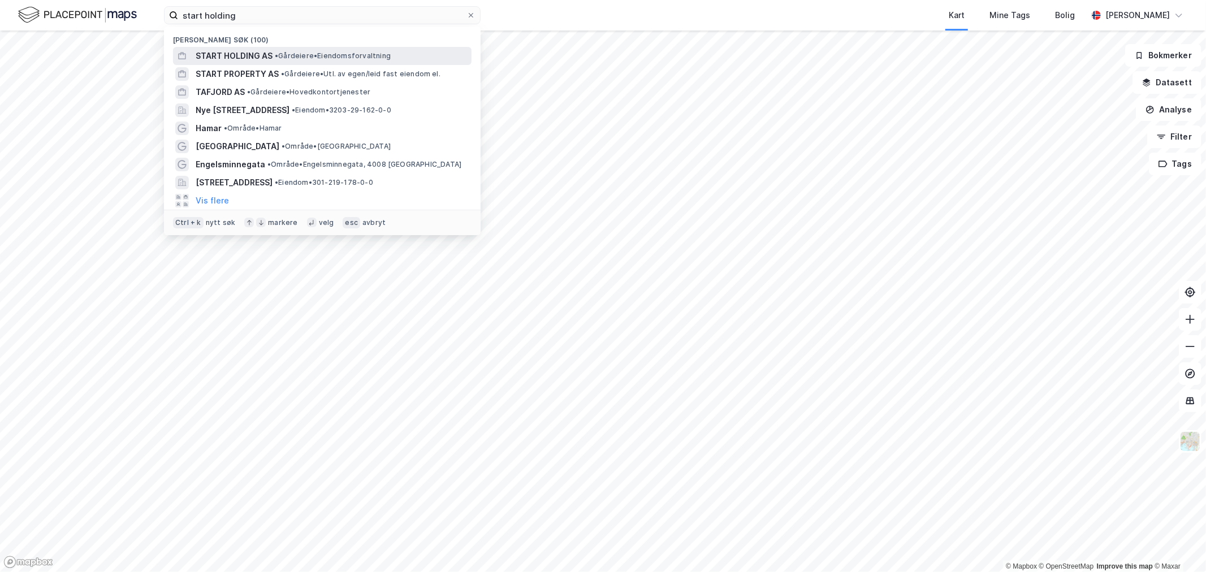
click at [275, 60] on span "• Gårdeiere • Eiendomsforvaltning" at bounding box center [333, 55] width 116 height 9
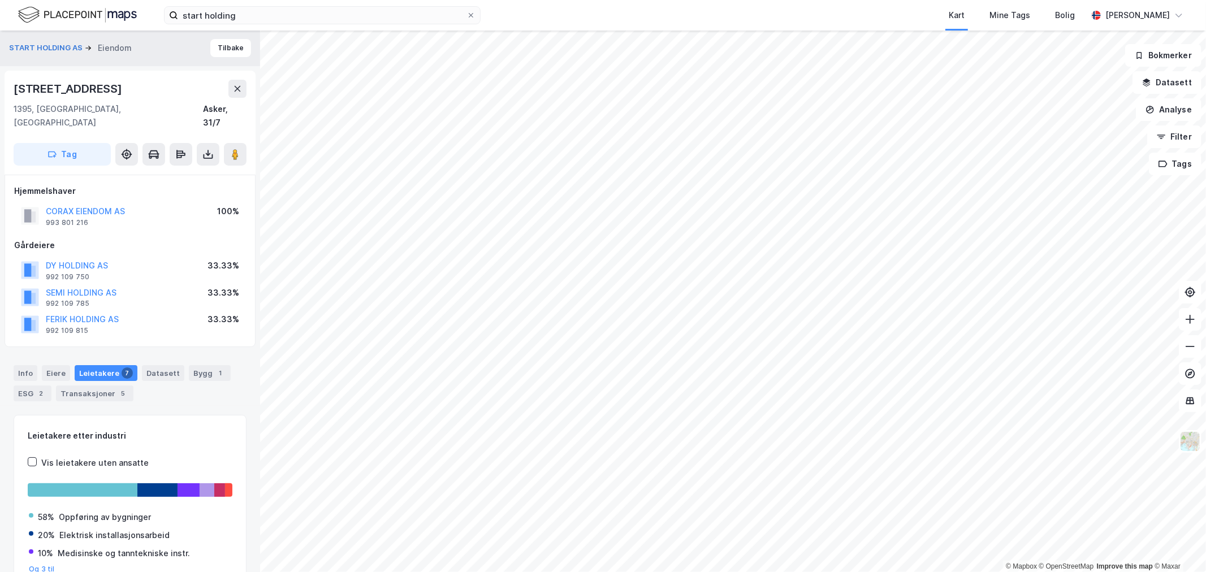
scroll to position [125, 0]
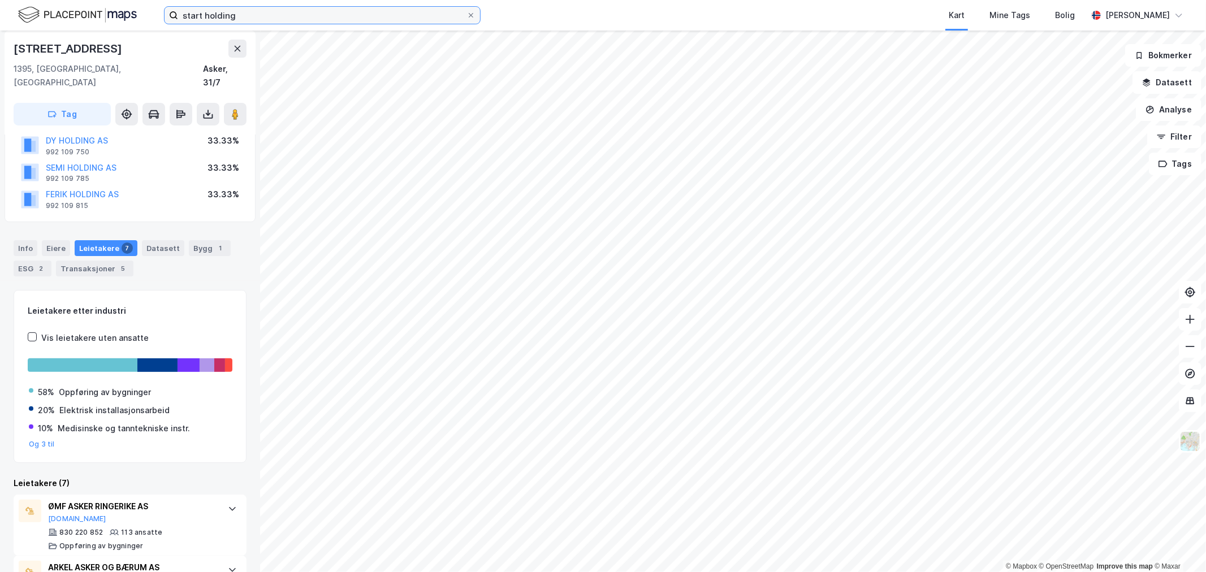
click at [253, 11] on input "start holding" at bounding box center [322, 15] width 288 height 17
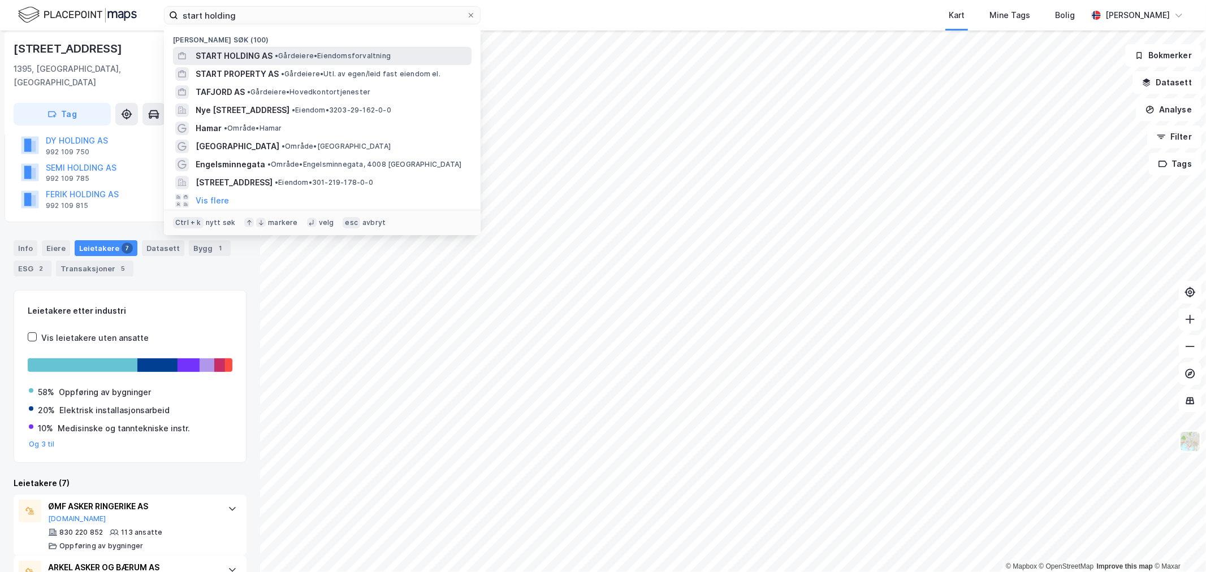
click at [252, 52] on span "START HOLDING AS" at bounding box center [234, 56] width 77 height 14
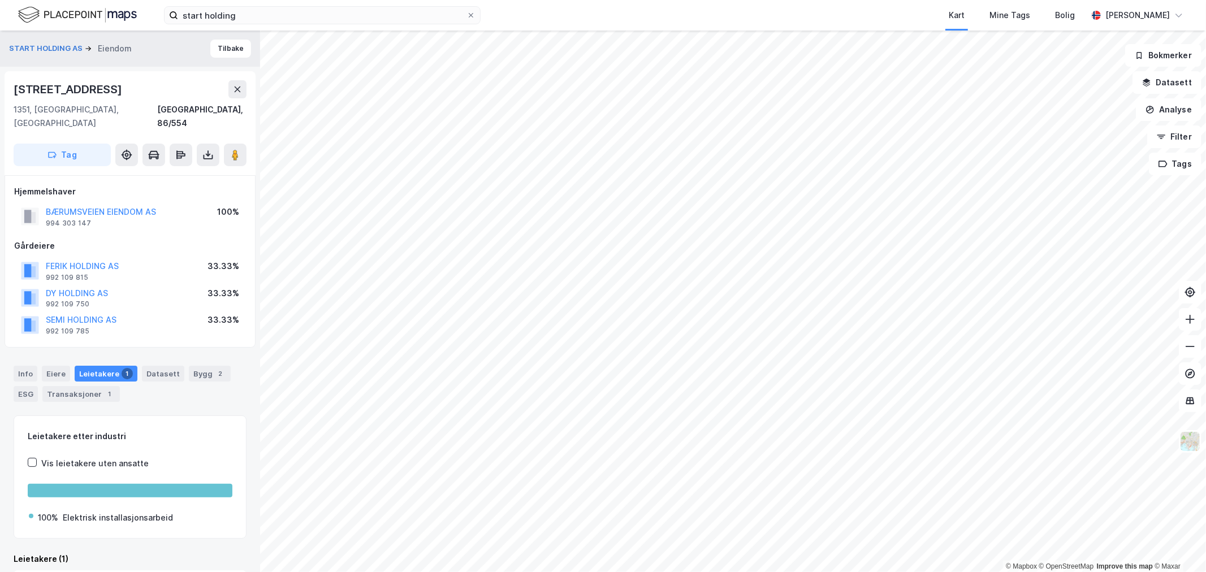
click at [94, 88] on div "[STREET_ADDRESS]" at bounding box center [69, 89] width 111 height 18
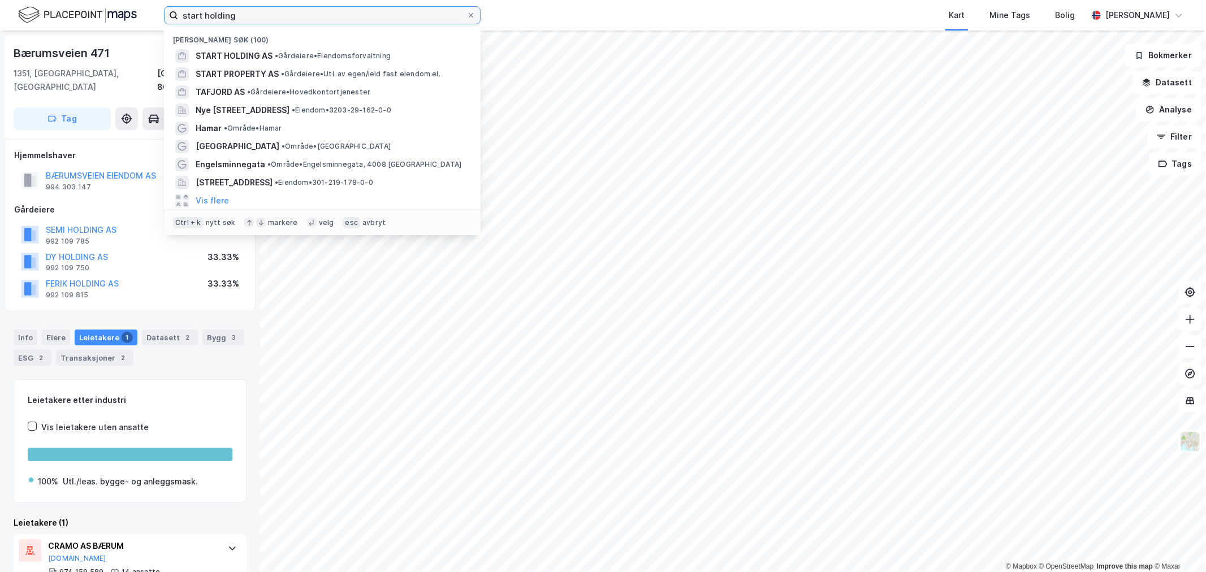
click at [251, 15] on input "start holding" at bounding box center [322, 15] width 288 height 17
drag, startPoint x: 345, startPoint y: 10, endPoint x: 320, endPoint y: 11, distance: 25.5
click at [320, 10] on input "start holding" at bounding box center [322, 15] width 288 height 17
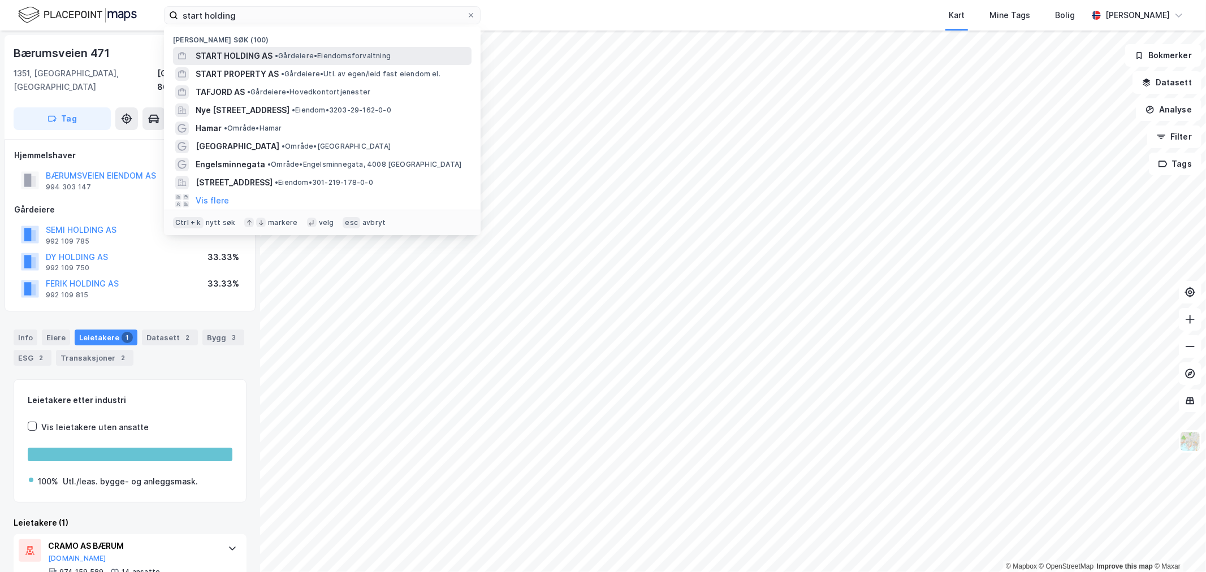
click at [284, 55] on span "• Gårdeiere • Eiendomsforvaltning" at bounding box center [333, 55] width 116 height 9
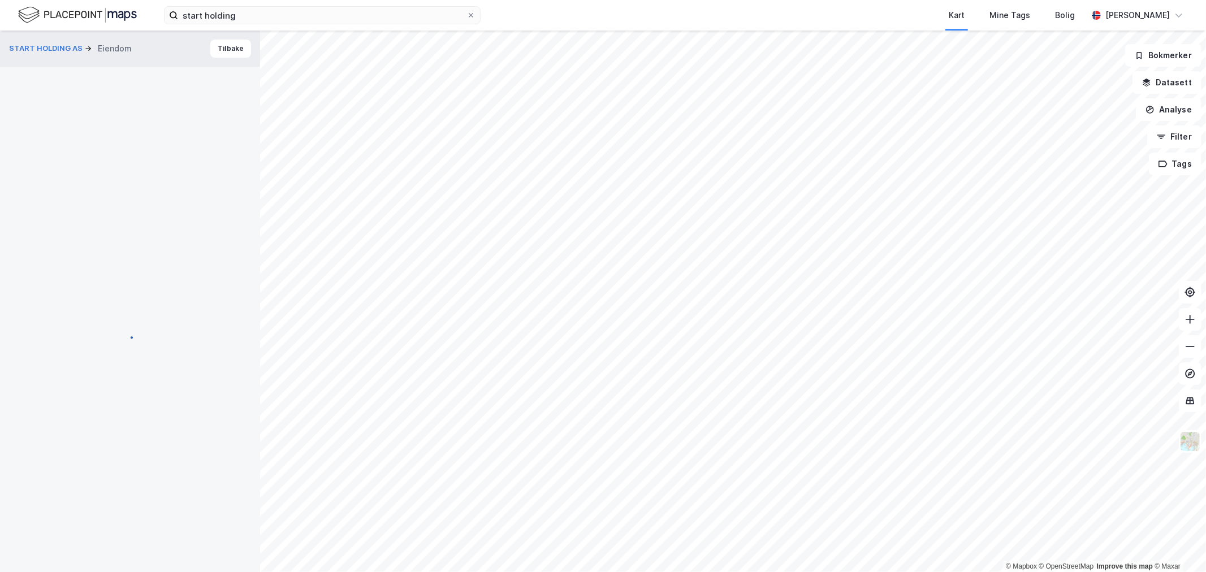
scroll to position [61, 0]
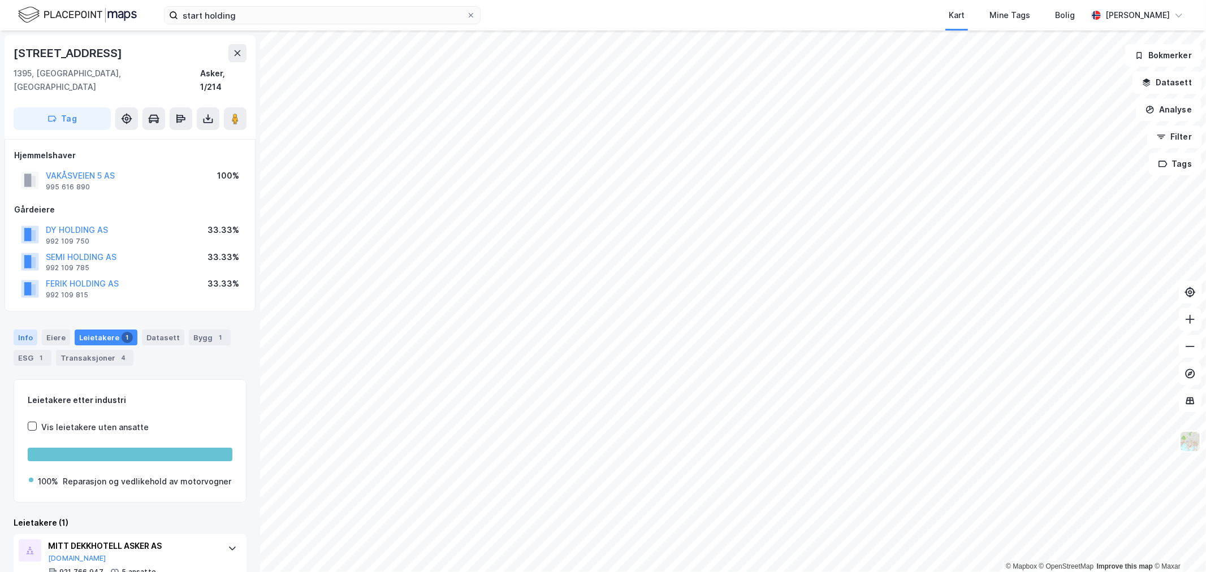
click at [30, 330] on div "Info" at bounding box center [26, 338] width 24 height 16
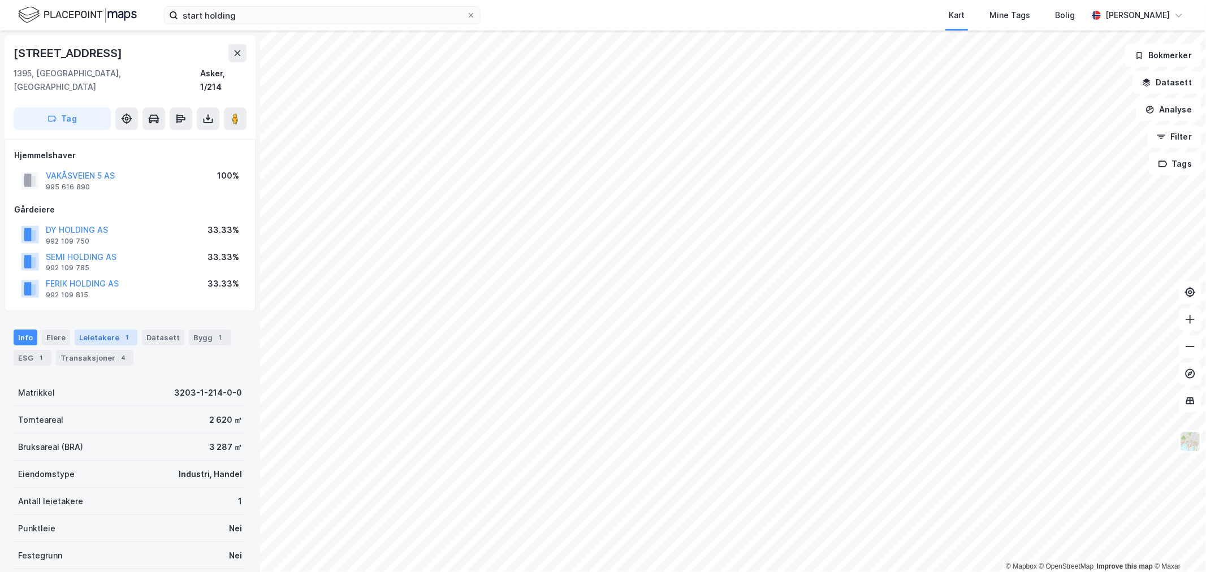
click at [106, 330] on div "Leietakere 1" at bounding box center [106, 338] width 63 height 16
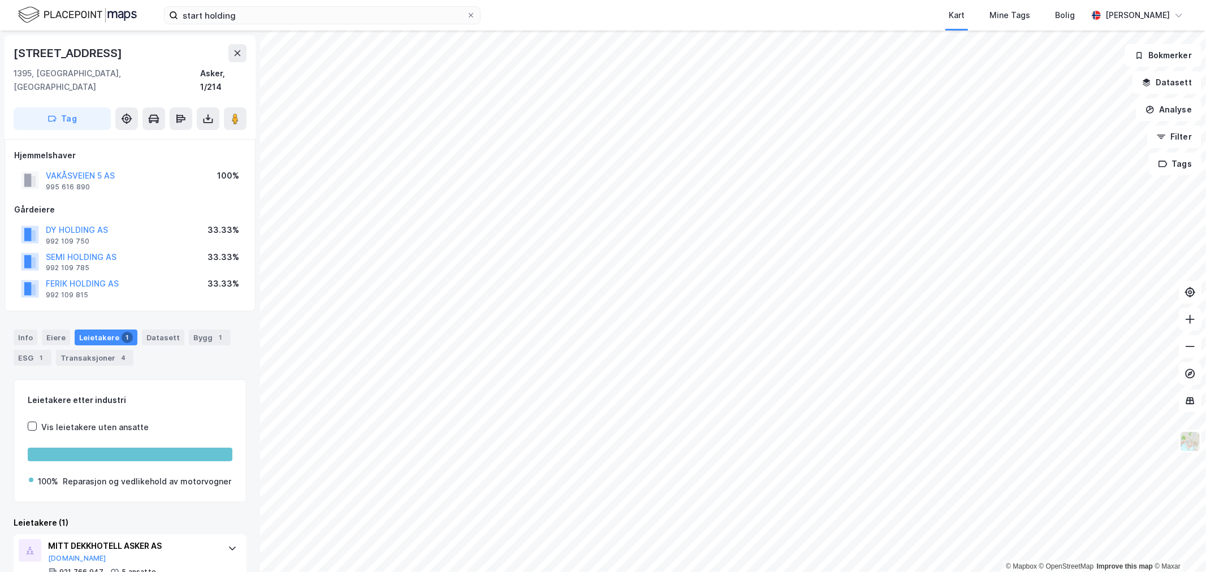
scroll to position [36, 0]
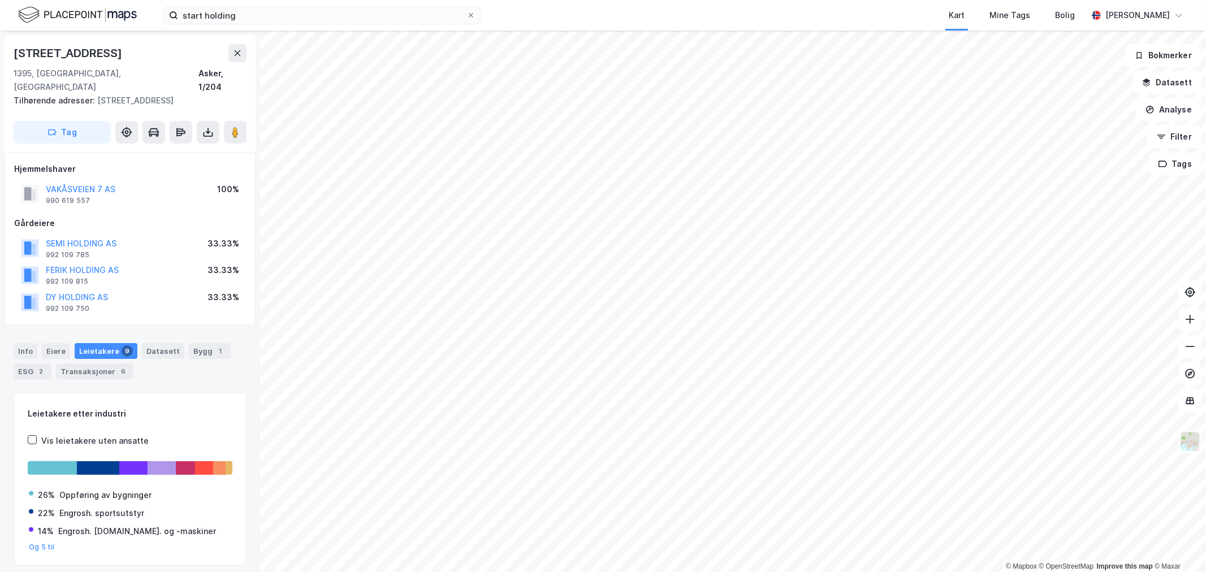
click at [6, 336] on div "Info [PERSON_NAME] 9 Datasett Bygg 1 ESG 2 Transaksjoner 6" at bounding box center [130, 357] width 260 height 54
click at [25, 343] on div "Info" at bounding box center [26, 351] width 24 height 16
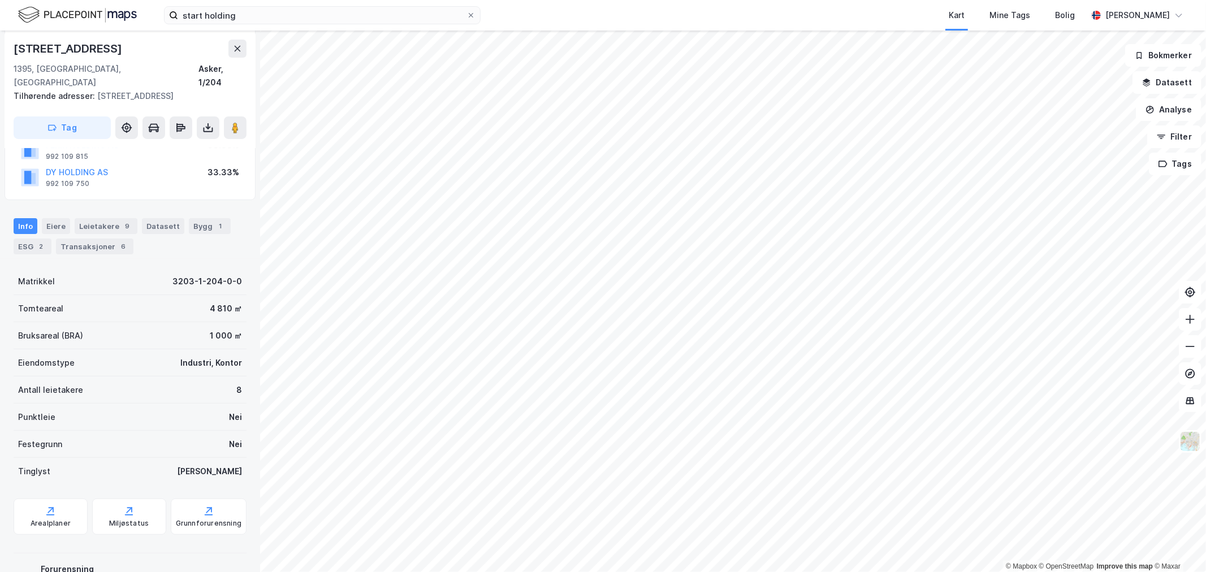
scroll to position [162, 0]
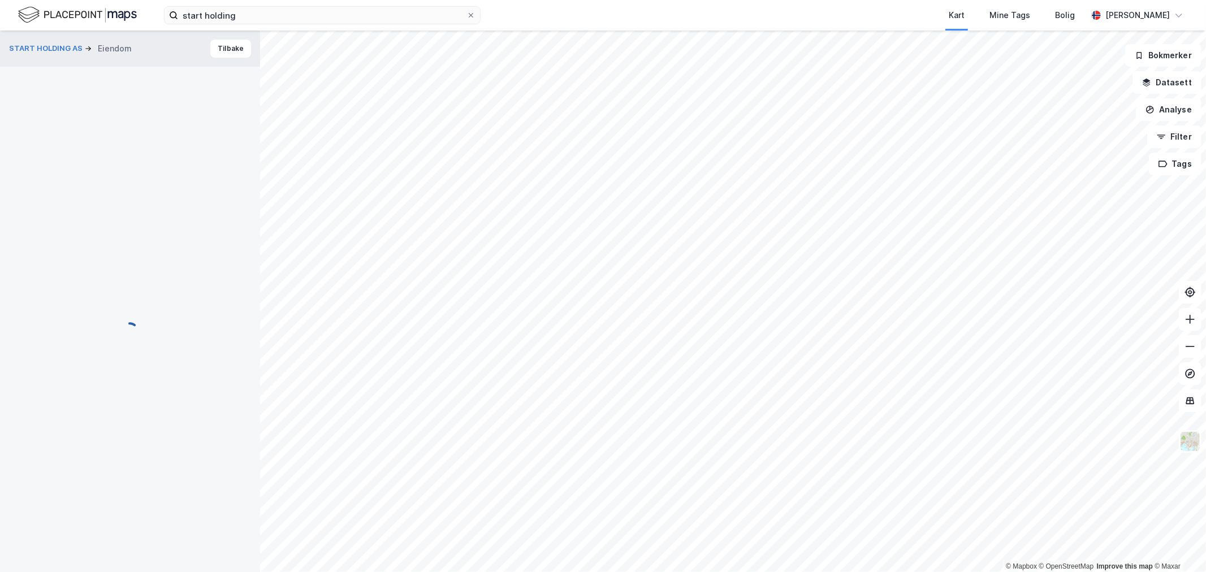
scroll to position [162, 0]
